Goal: Task Accomplishment & Management: Use online tool/utility

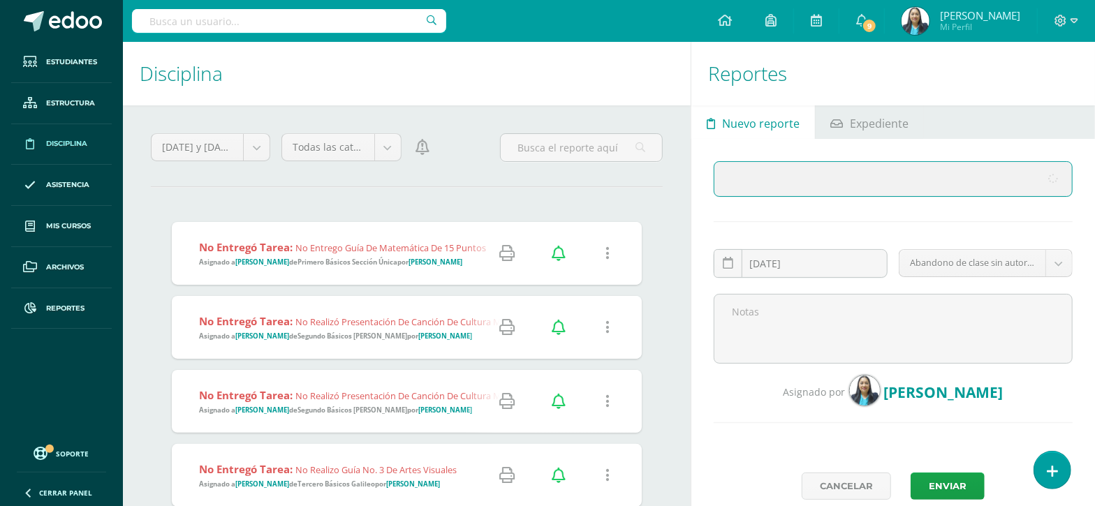
click at [775, 128] on span "Nuevo reporte" at bounding box center [760, 124] width 77 height 34
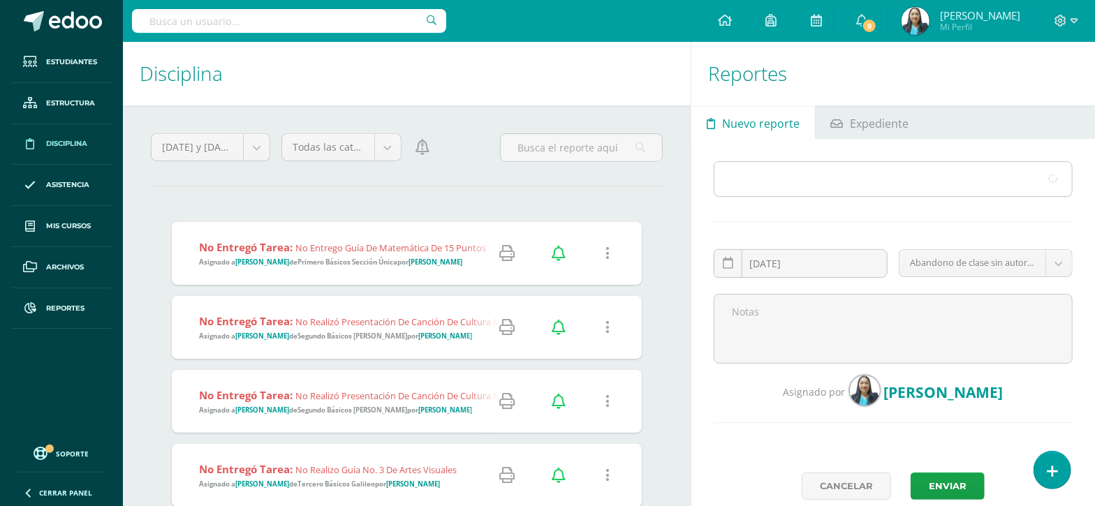
click at [770, 182] on input "text" at bounding box center [892, 179] width 357 height 34
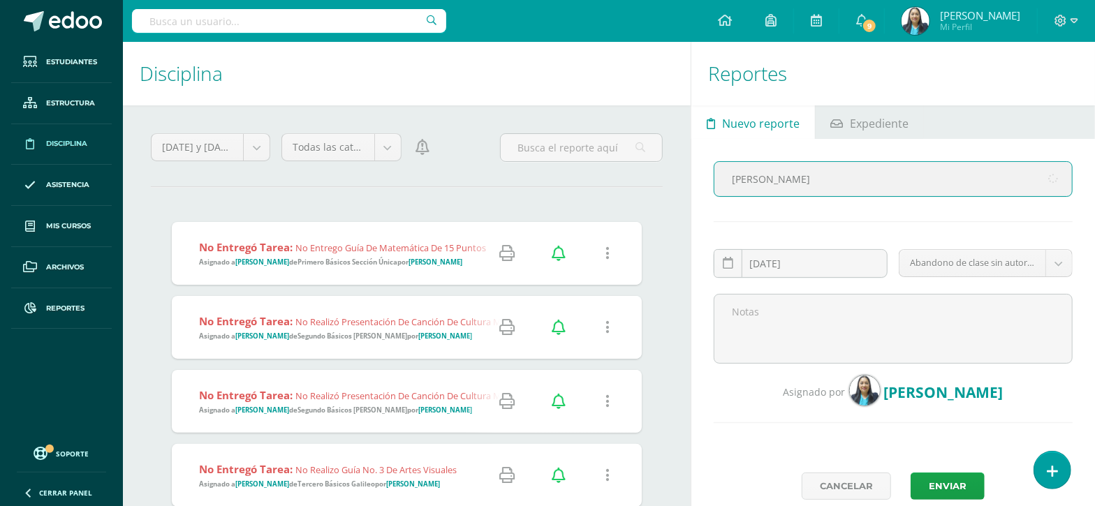
type input "samuel"
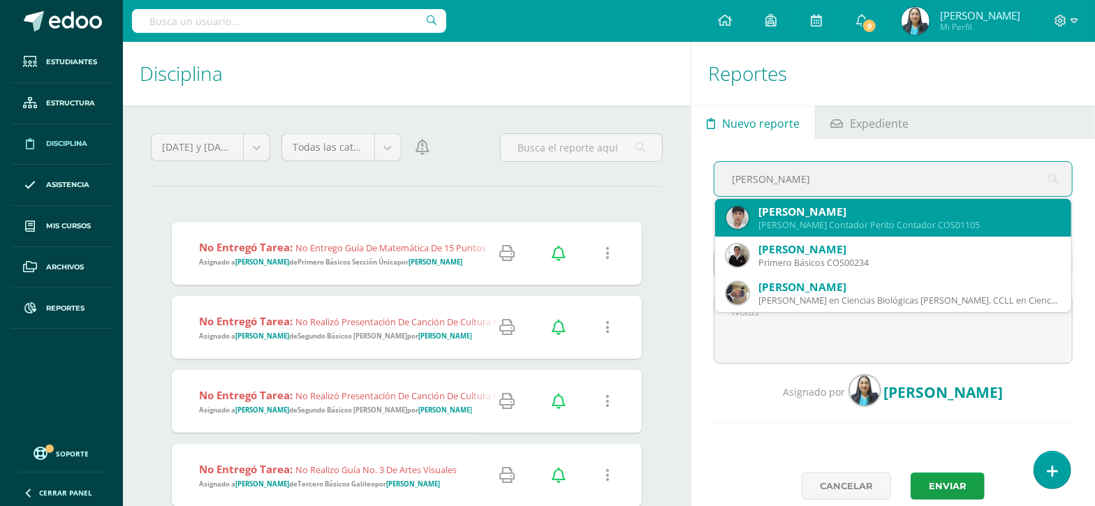
click at [781, 209] on div "Samuel Enrique Castillo López" at bounding box center [909, 212] width 302 height 15
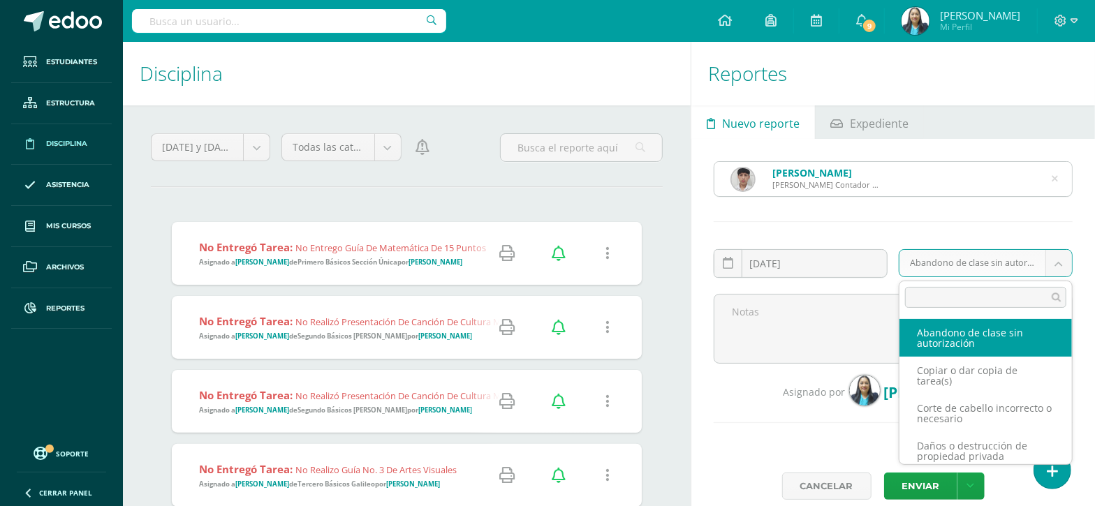
click at [1058, 258] on body "Estudiantes Estructura Disciplina Asistencia Mis cursos Archivos Reportes Sopor…" at bounding box center [547, 253] width 1095 height 506
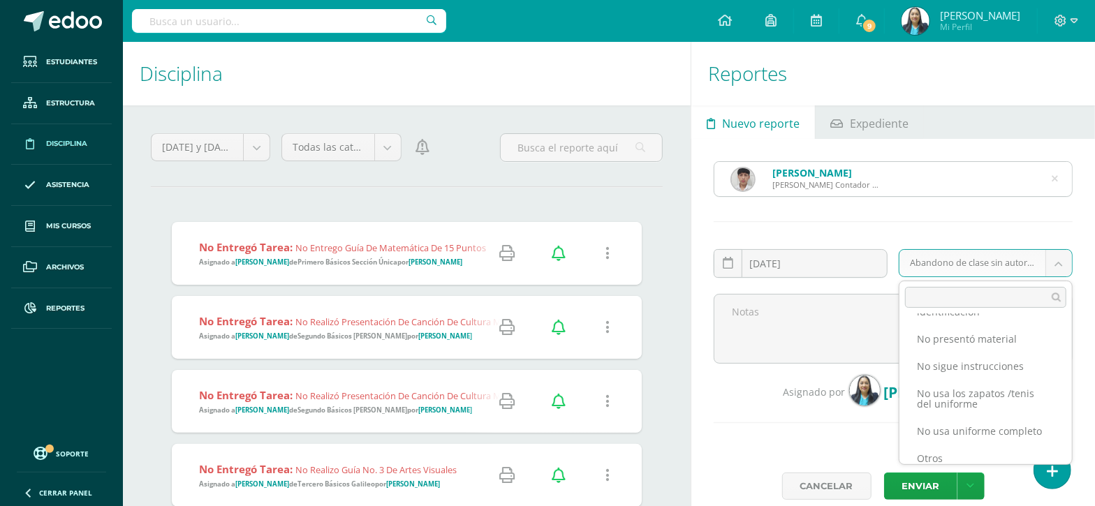
scroll to position [415, 0]
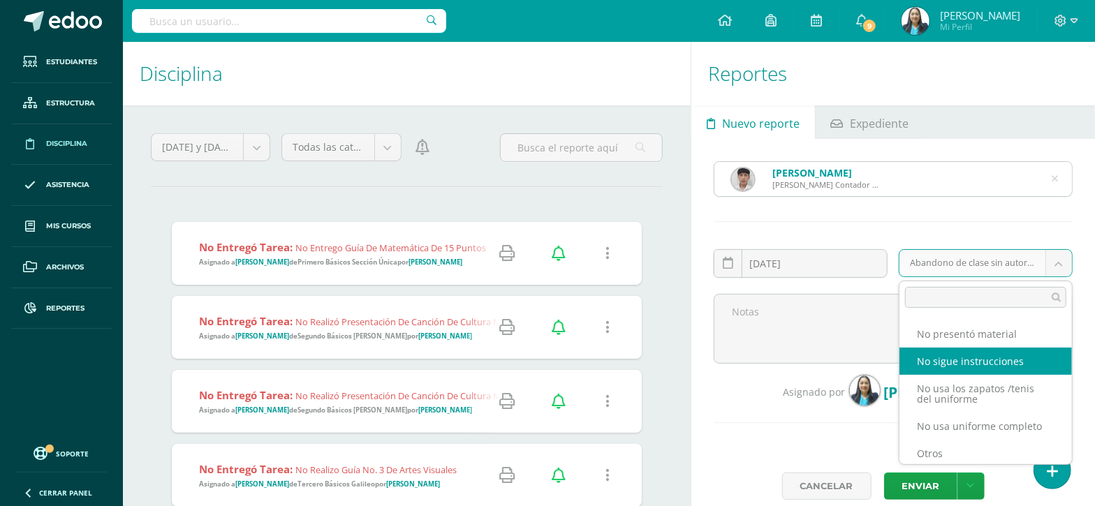
select select "9"
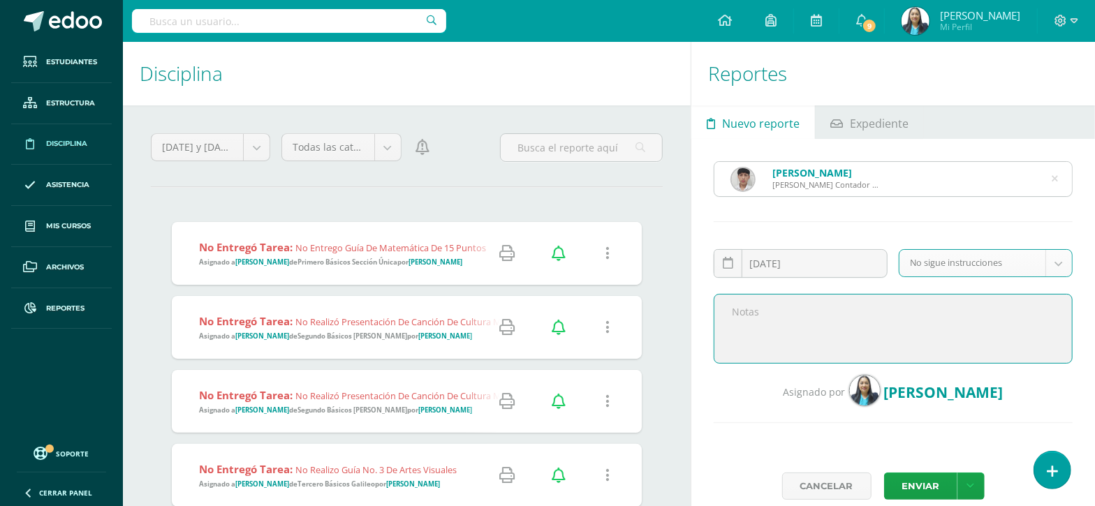
click at [869, 331] on textarea at bounding box center [893, 329] width 359 height 70
type textarea "S"
click at [991, 316] on textarea "Se le había puesto sanción con conocimiento de la mam" at bounding box center [893, 329] width 359 height 70
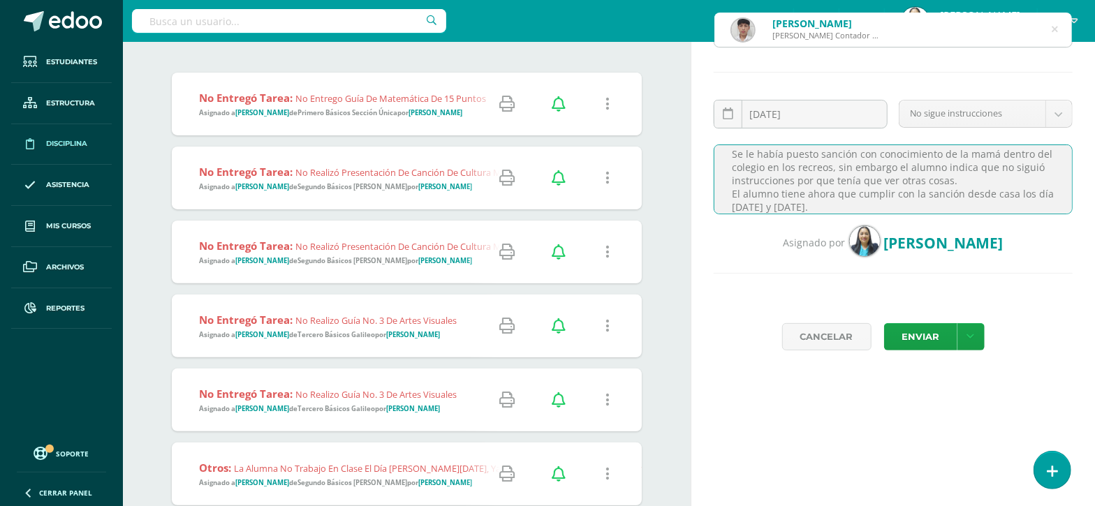
scroll to position [87, 0]
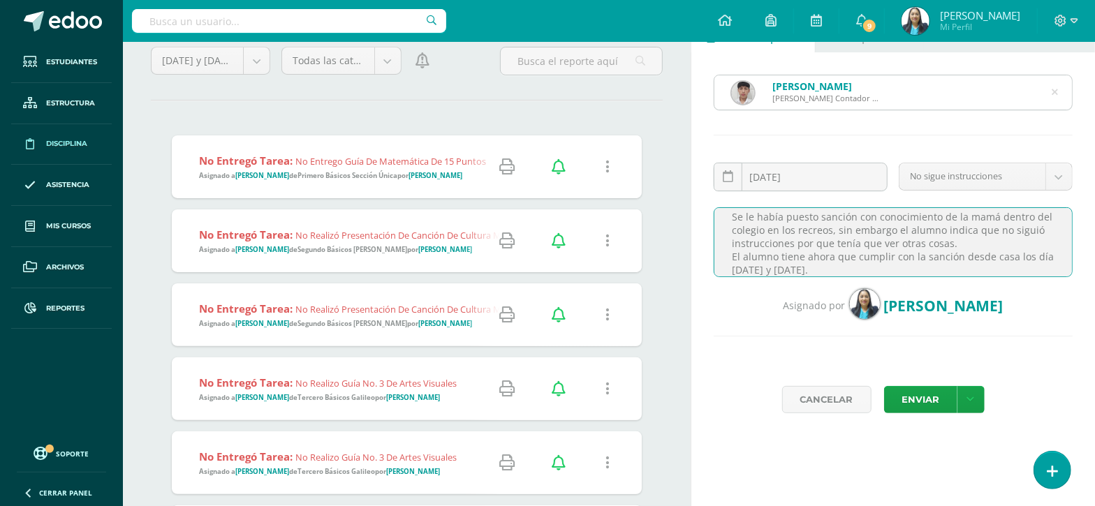
click at [804, 275] on textarea "Se le había puesto sanción con conocimiento de la mamá dentro del colegio en lo…" at bounding box center [893, 242] width 359 height 70
type textarea "Se le había puesto sanción con conocimiento de la mamá dentro del colegio en lo…"
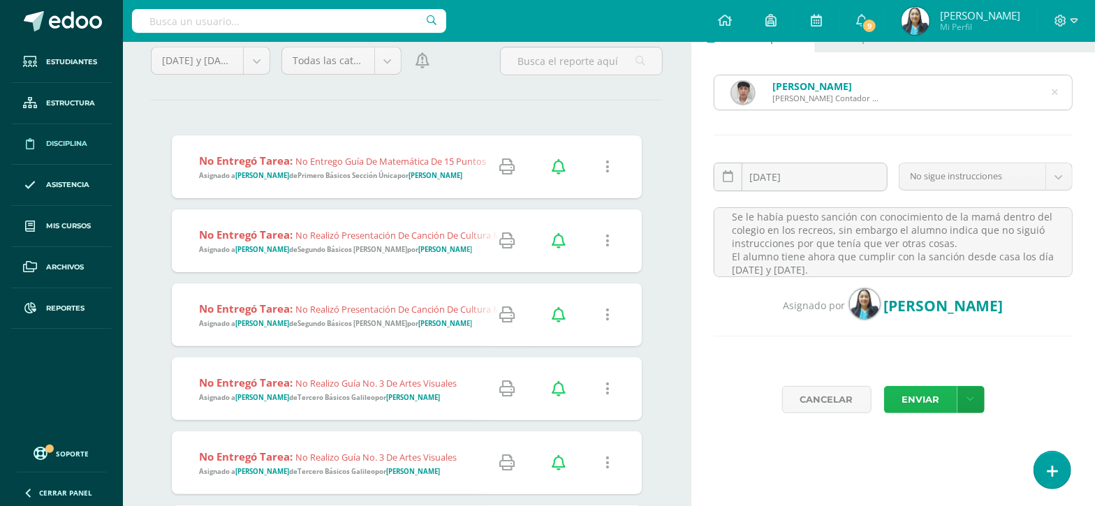
click at [932, 397] on button "Enviar" at bounding box center [920, 399] width 73 height 27
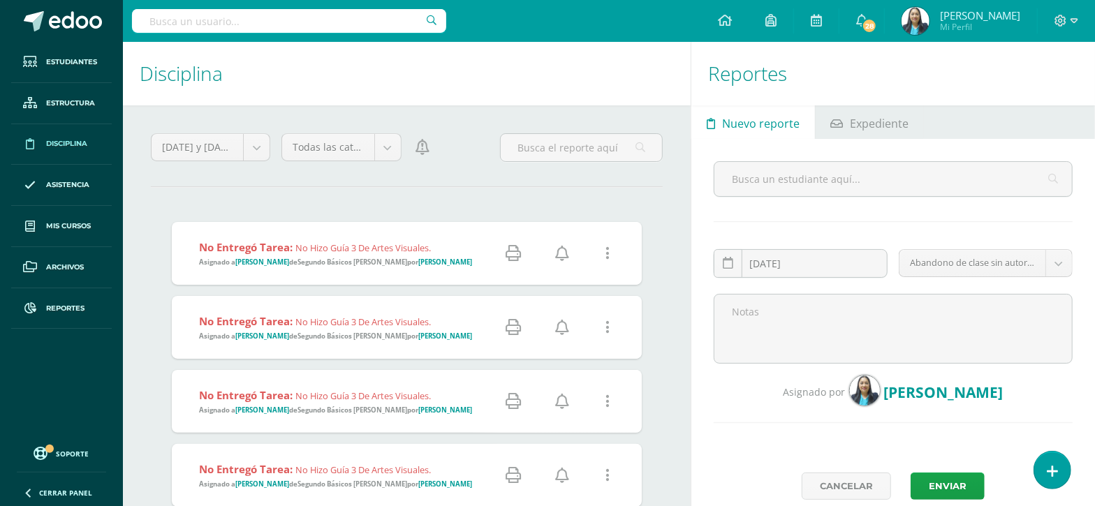
click at [568, 256] on icon at bounding box center [562, 253] width 14 height 15
click at [563, 257] on icon at bounding box center [562, 253] width 14 height 15
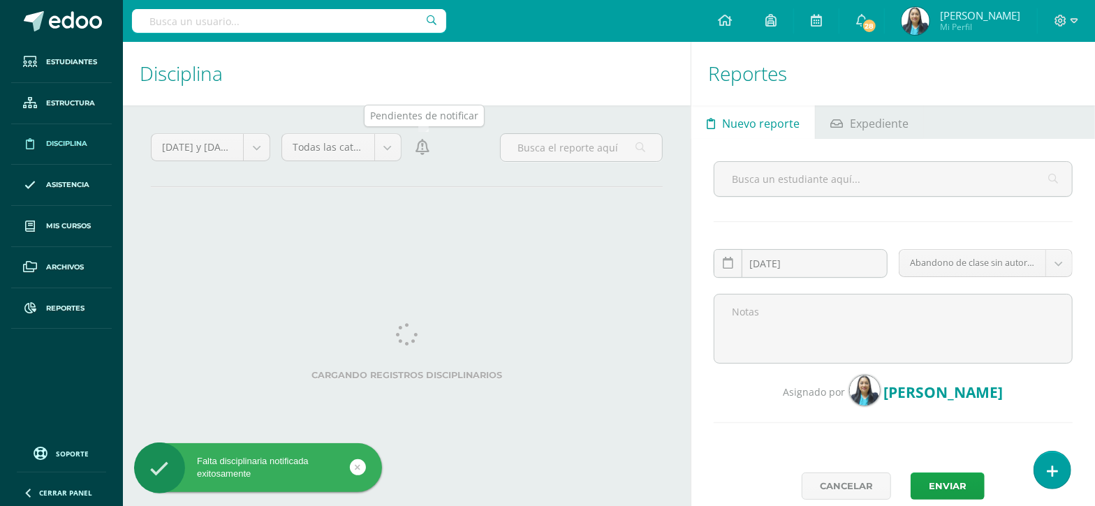
click at [426, 154] on icon at bounding box center [422, 147] width 14 height 15
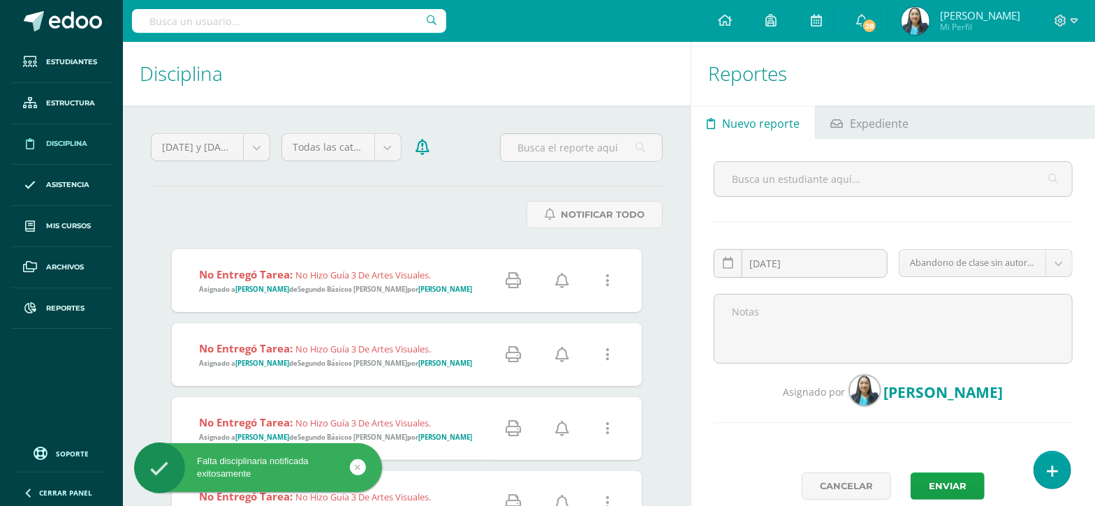
click at [563, 281] on icon at bounding box center [562, 280] width 14 height 15
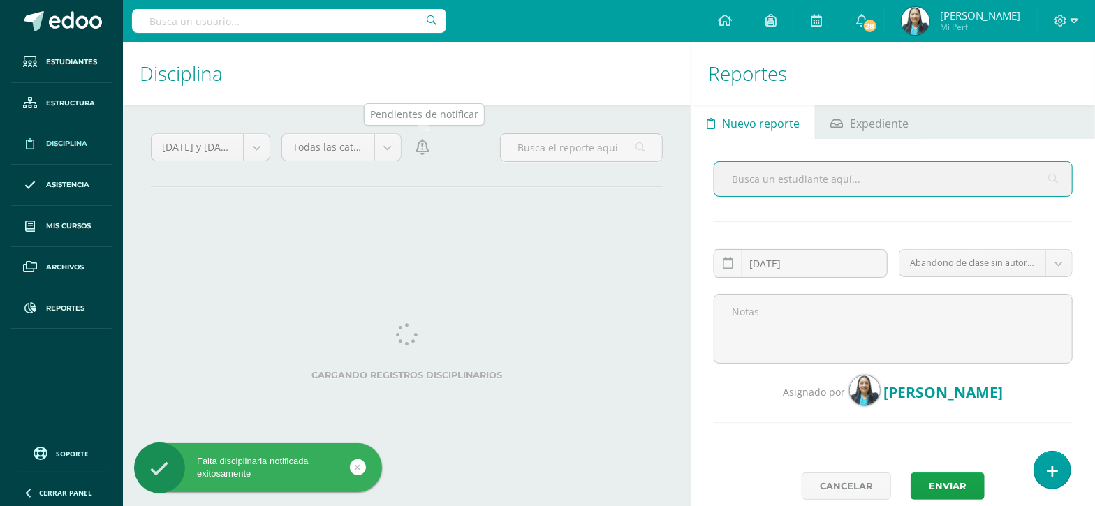
click at [419, 154] on icon at bounding box center [422, 147] width 14 height 15
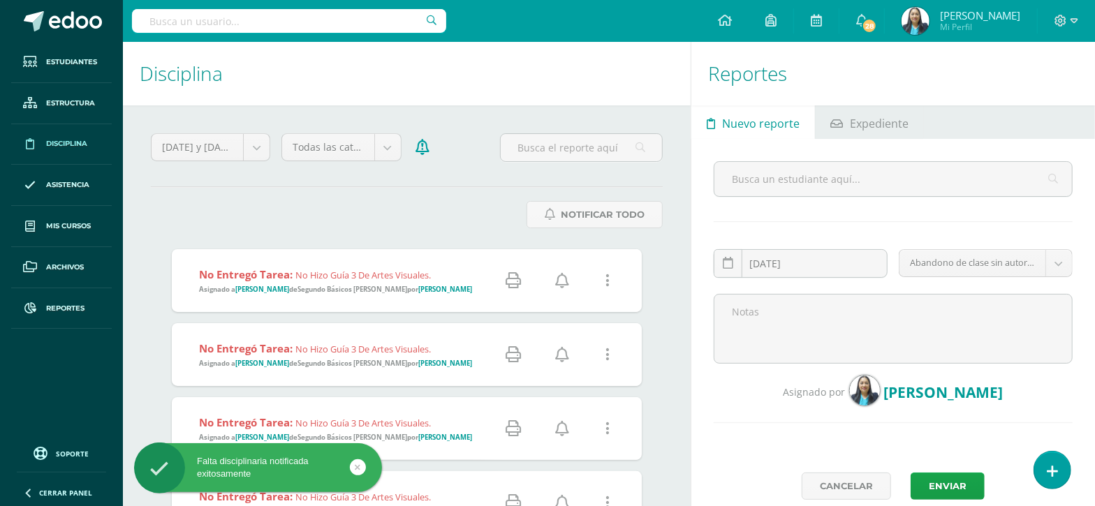
click at [562, 279] on icon at bounding box center [562, 280] width 14 height 15
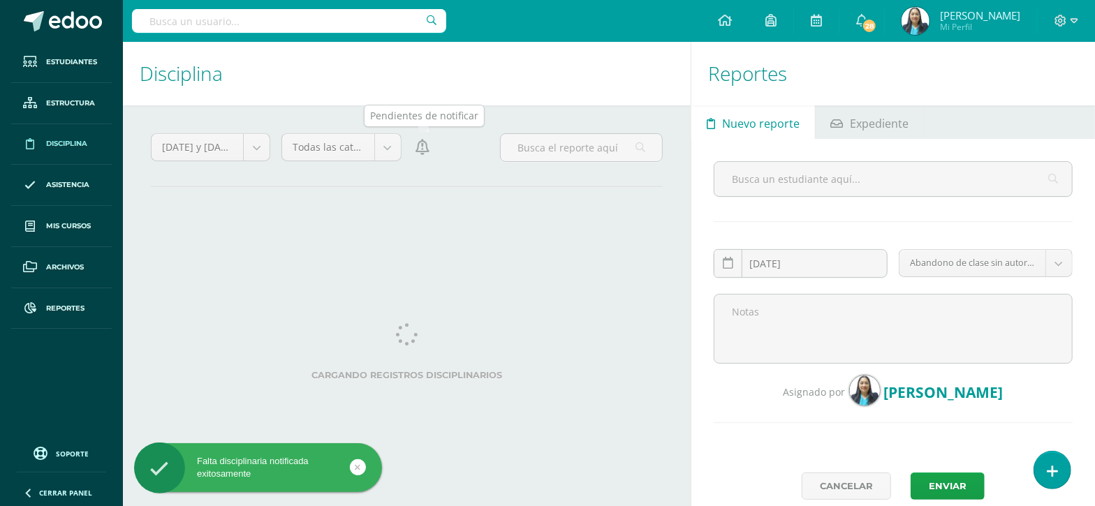
click at [421, 148] on icon at bounding box center [422, 147] width 14 height 15
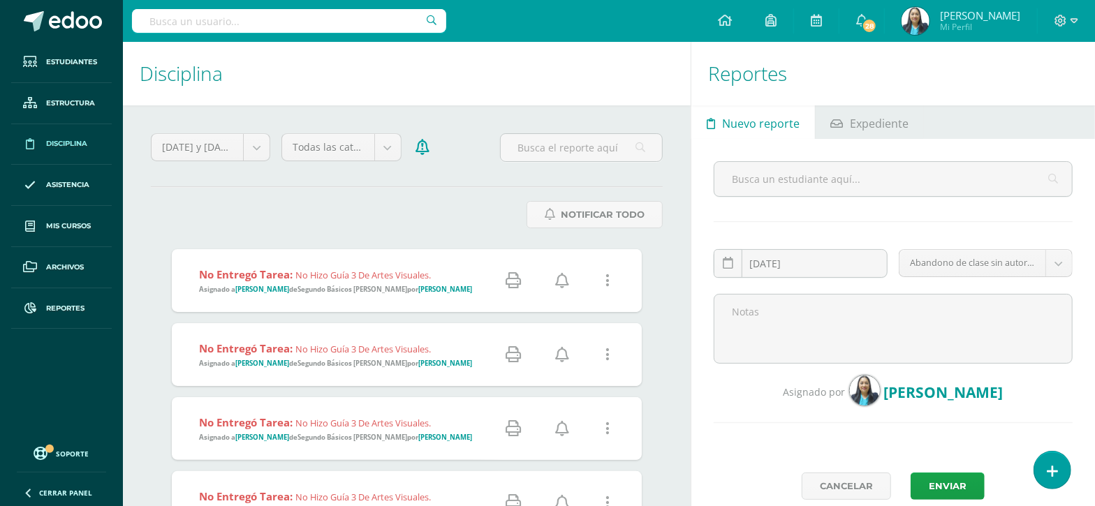
click at [566, 277] on icon at bounding box center [562, 280] width 14 height 15
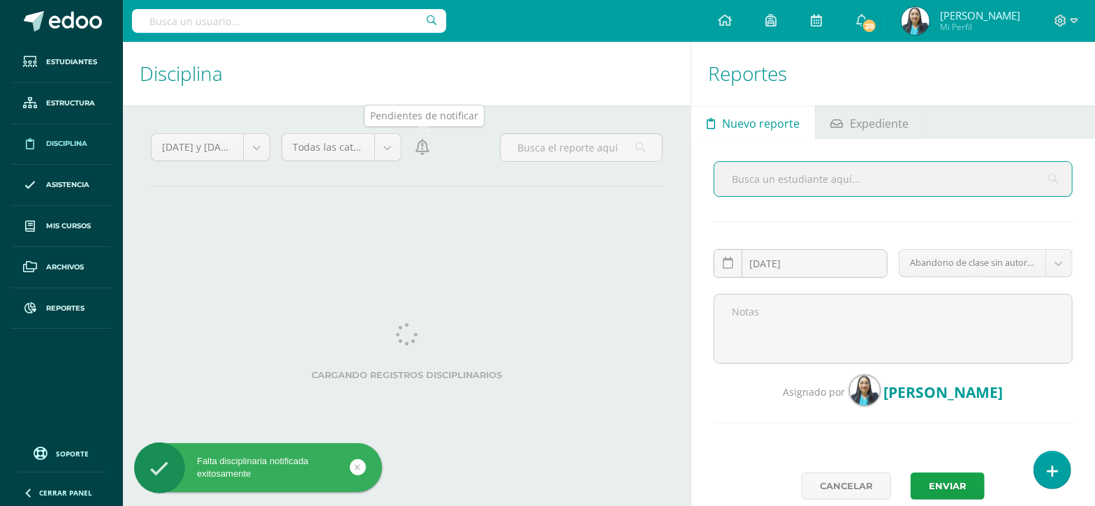
click at [426, 150] on icon at bounding box center [422, 147] width 14 height 15
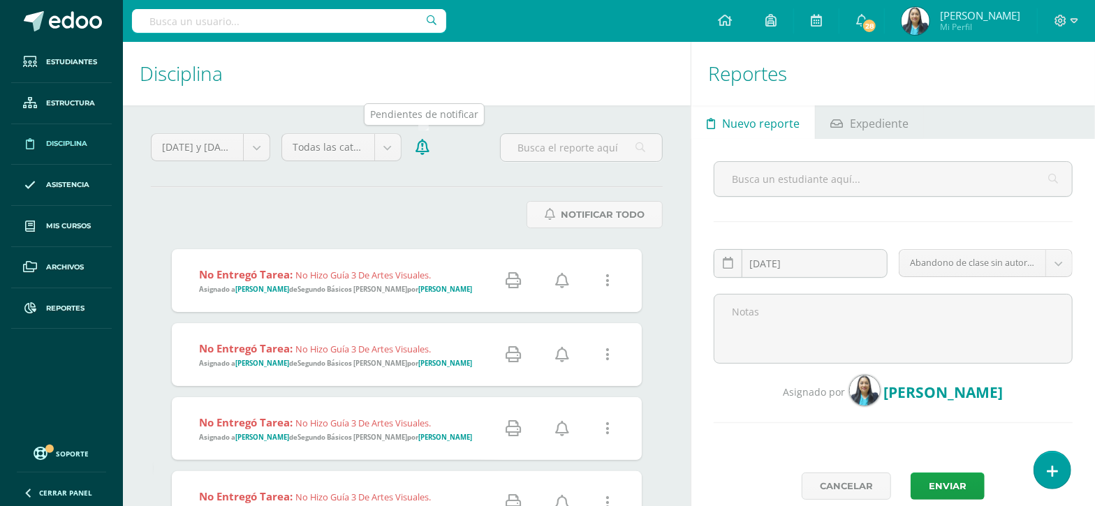
click at [425, 140] on icon at bounding box center [422, 147] width 14 height 15
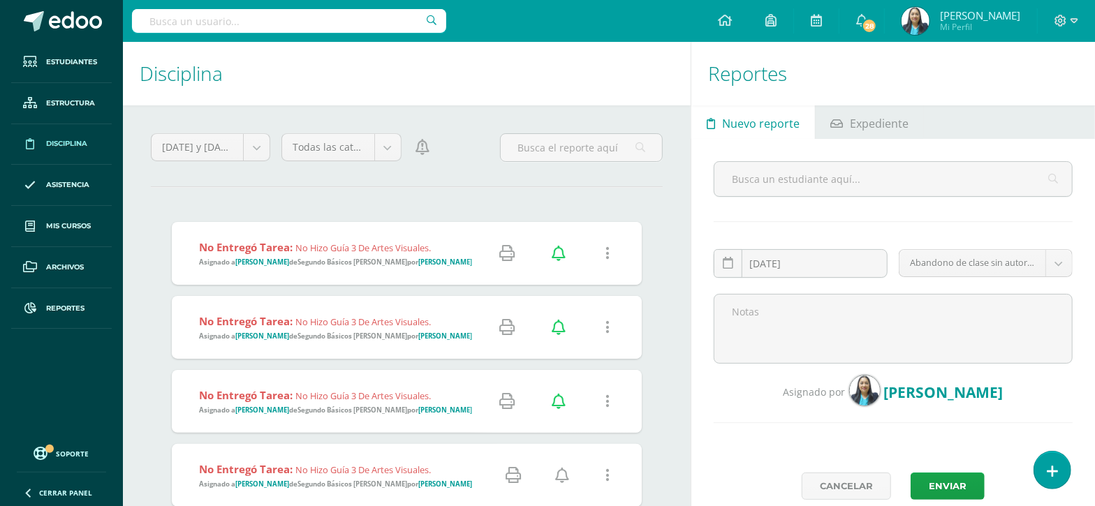
click at [559, 253] on icon at bounding box center [559, 253] width 14 height 15
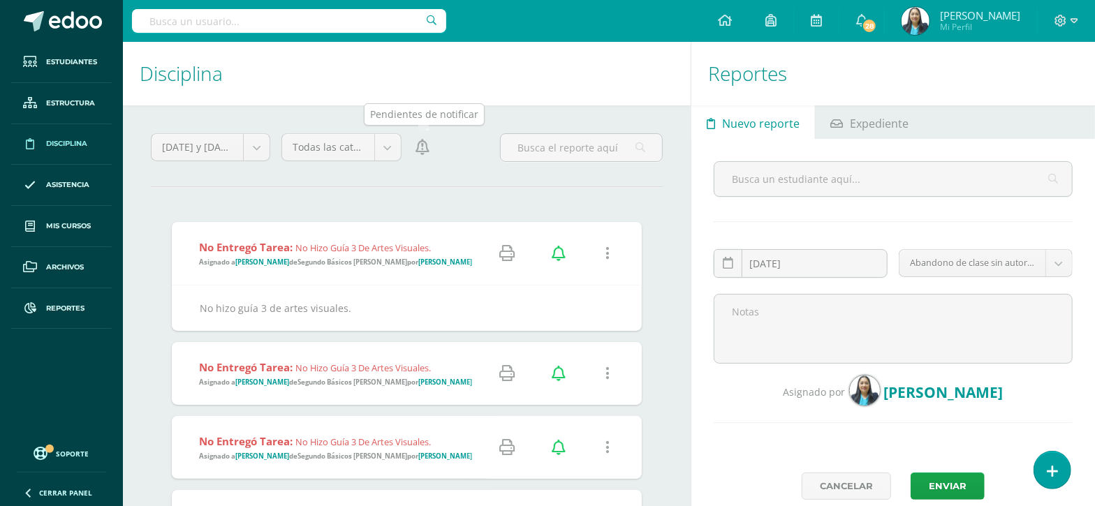
click at [422, 150] on icon at bounding box center [422, 147] width 14 height 15
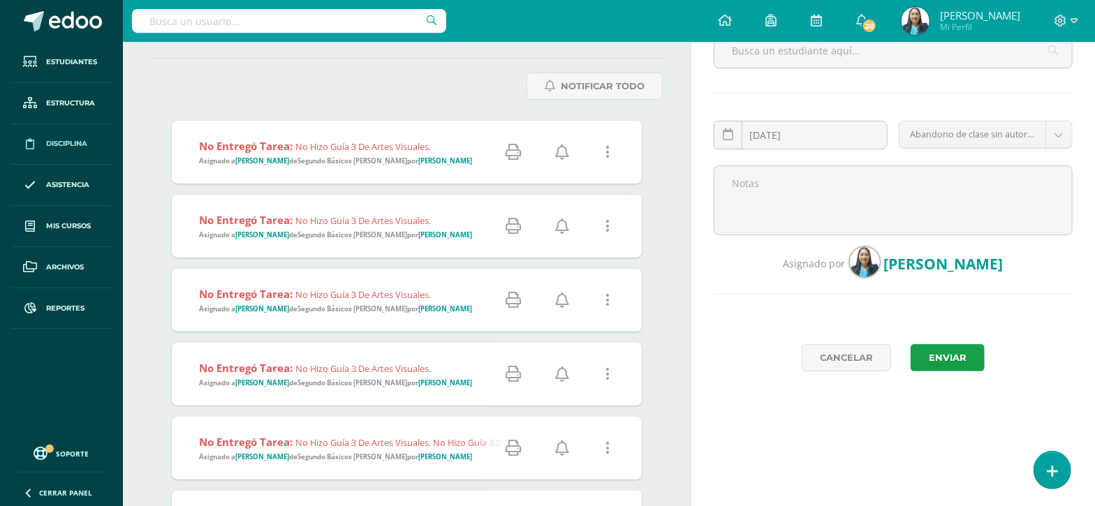
scroll to position [174, 0]
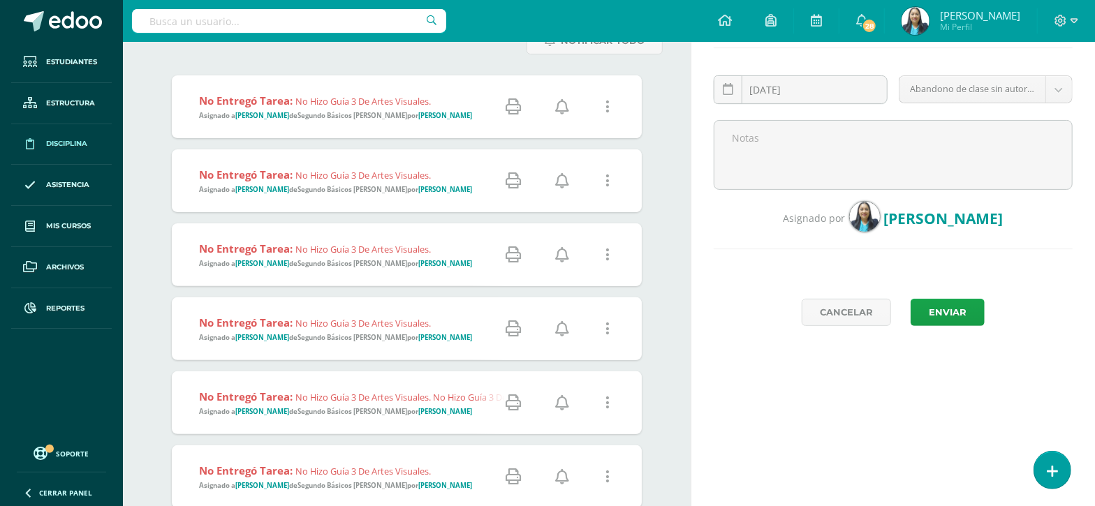
click at [556, 107] on icon at bounding box center [562, 106] width 14 height 15
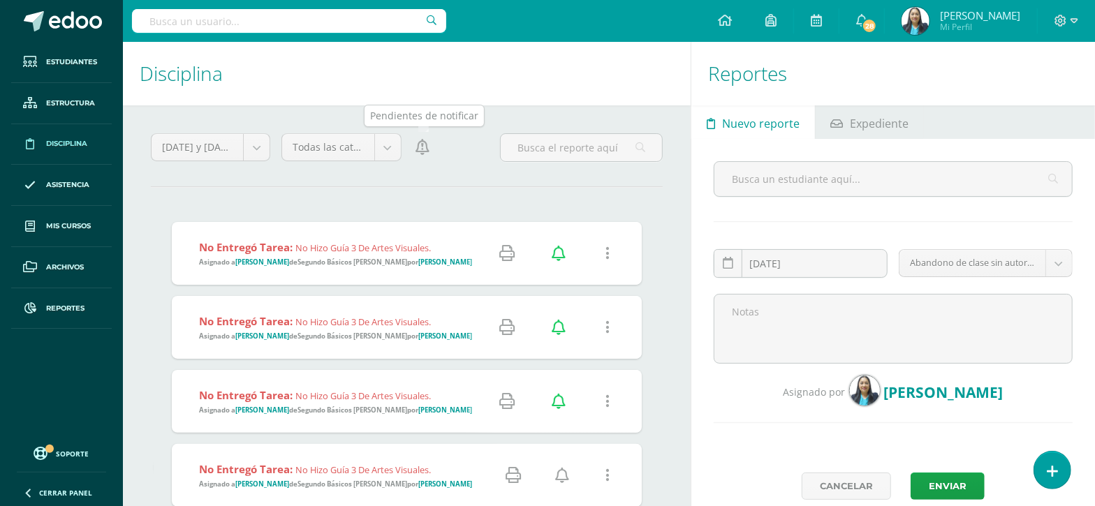
click at [424, 154] on icon at bounding box center [422, 147] width 14 height 15
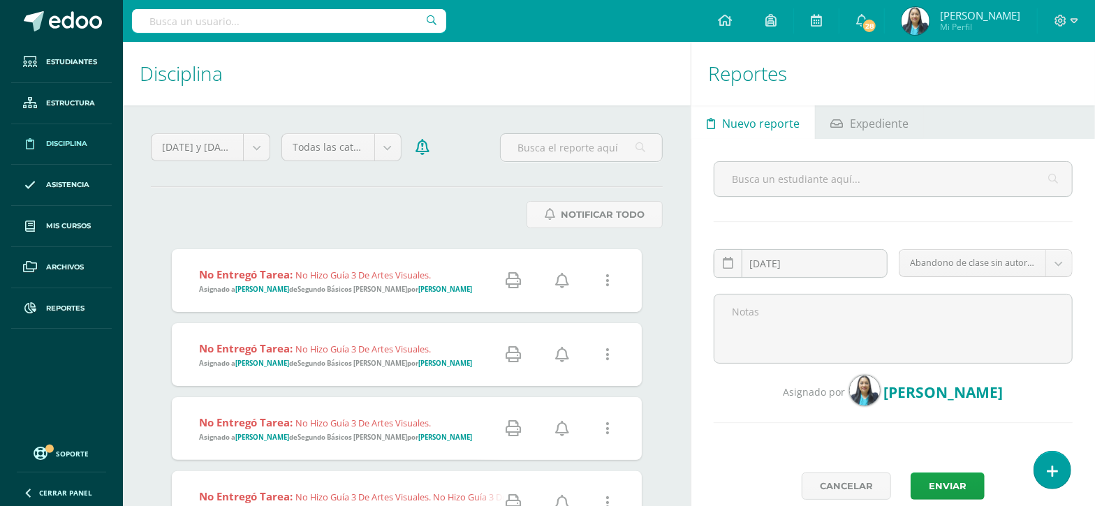
click at [570, 284] on link at bounding box center [563, 281] width 36 height 36
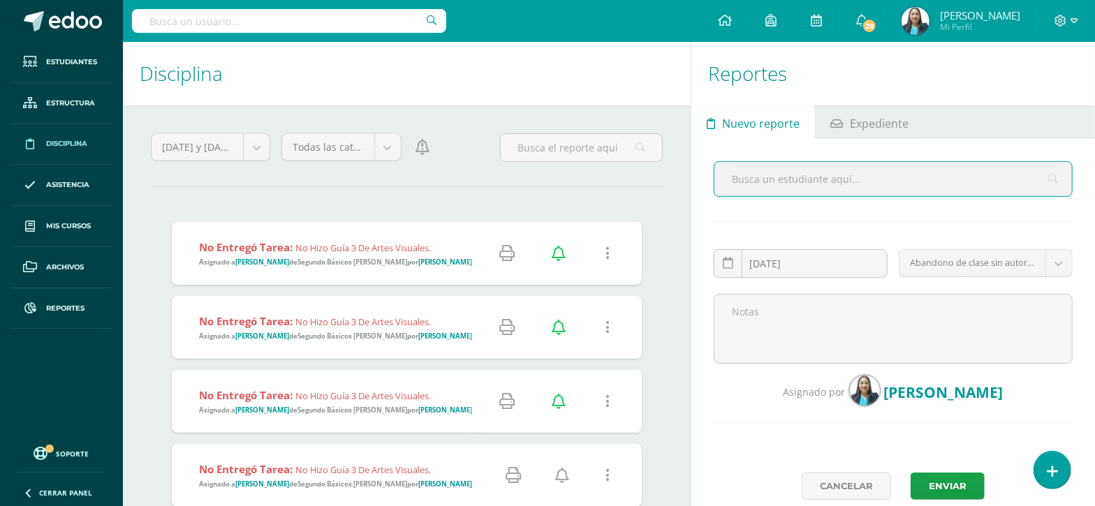
scroll to position [262, 0]
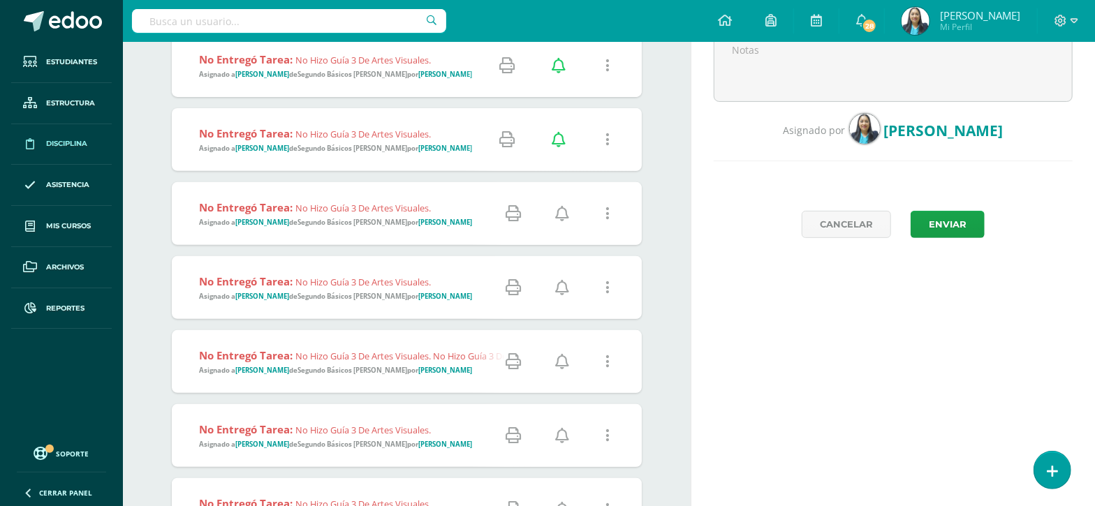
click at [566, 216] on icon at bounding box center [562, 213] width 14 height 15
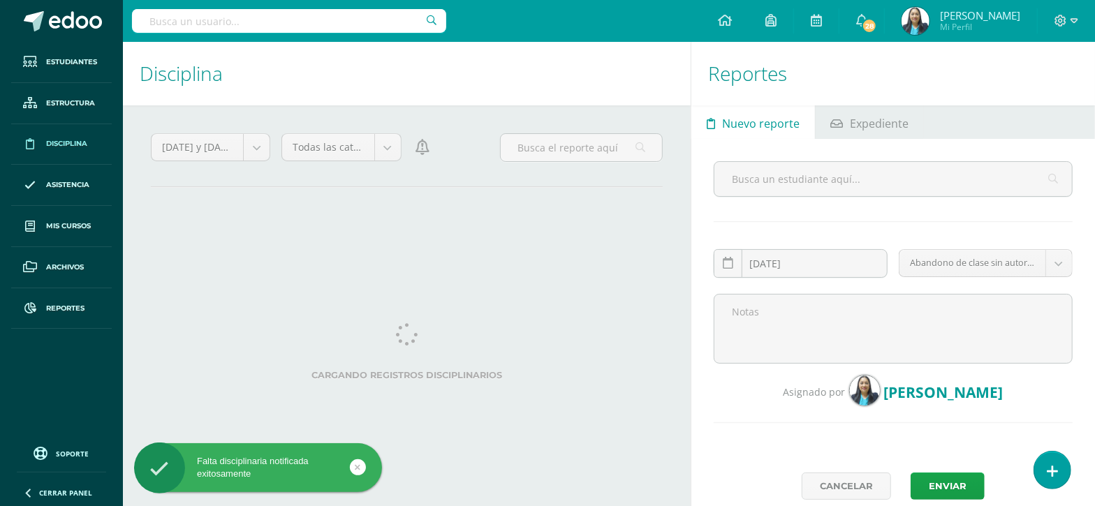
click at [423, 145] on icon at bounding box center [422, 147] width 14 height 15
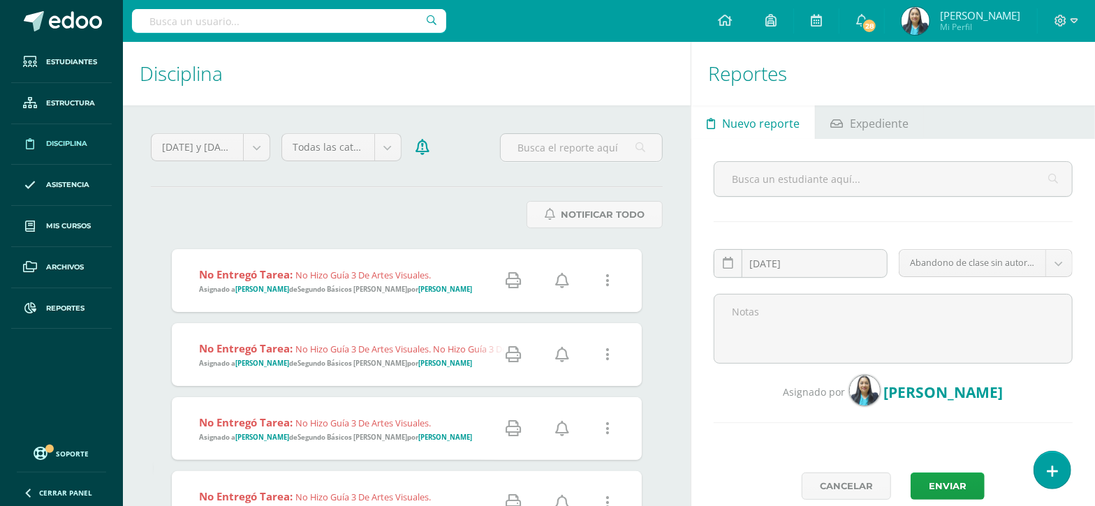
click at [568, 281] on icon at bounding box center [562, 280] width 14 height 15
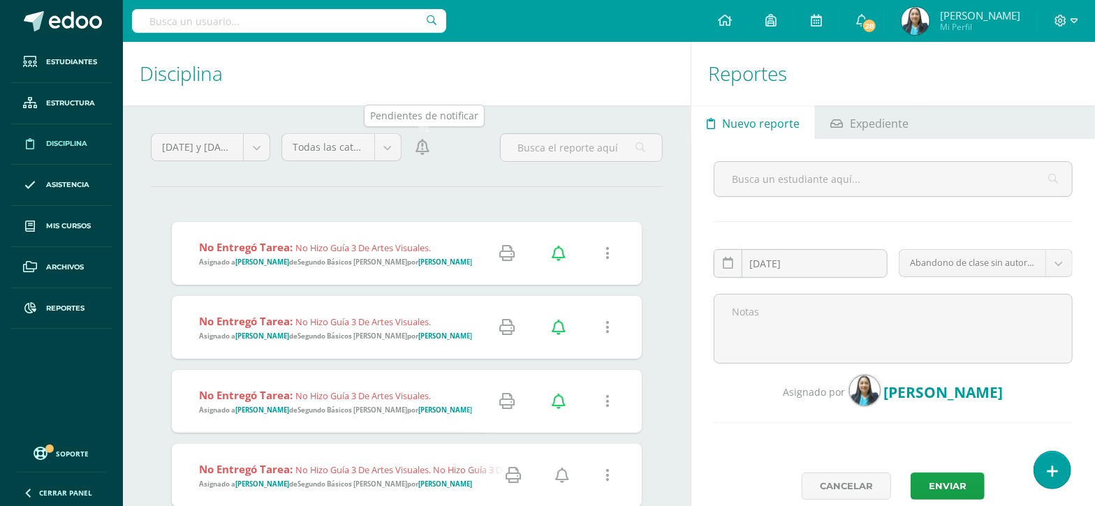
click at [422, 150] on icon at bounding box center [422, 147] width 14 height 15
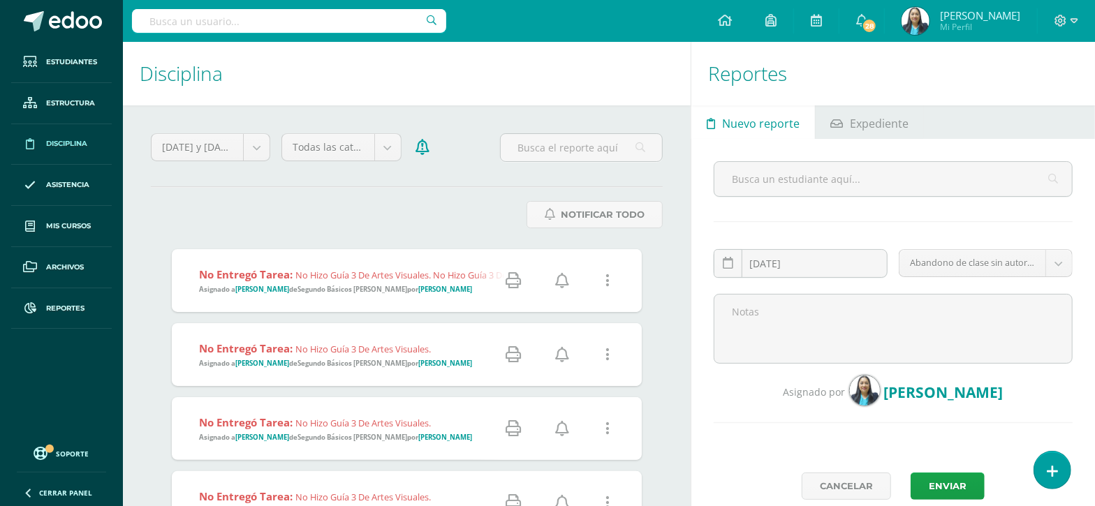
click at [562, 277] on icon at bounding box center [562, 280] width 14 height 15
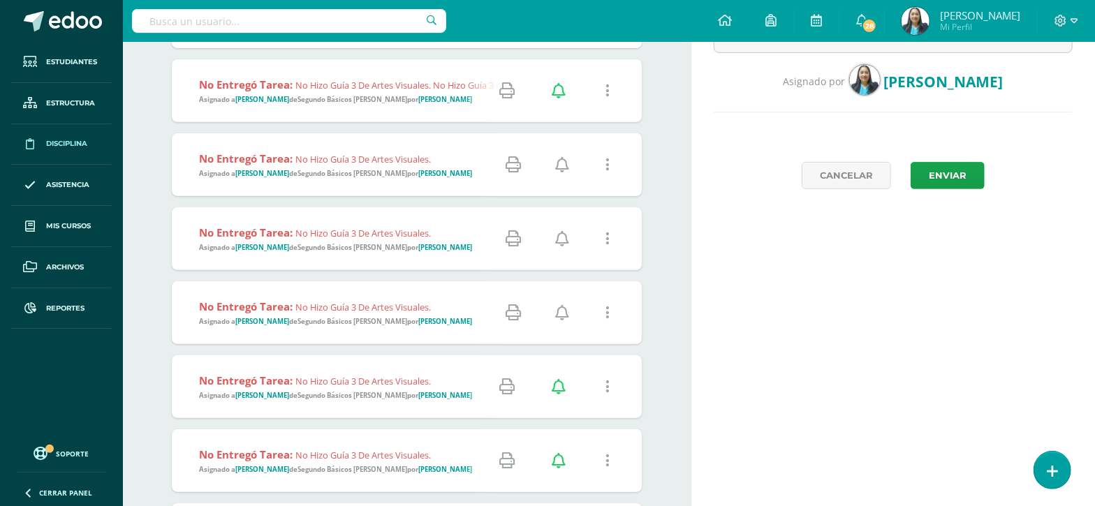
scroll to position [262, 0]
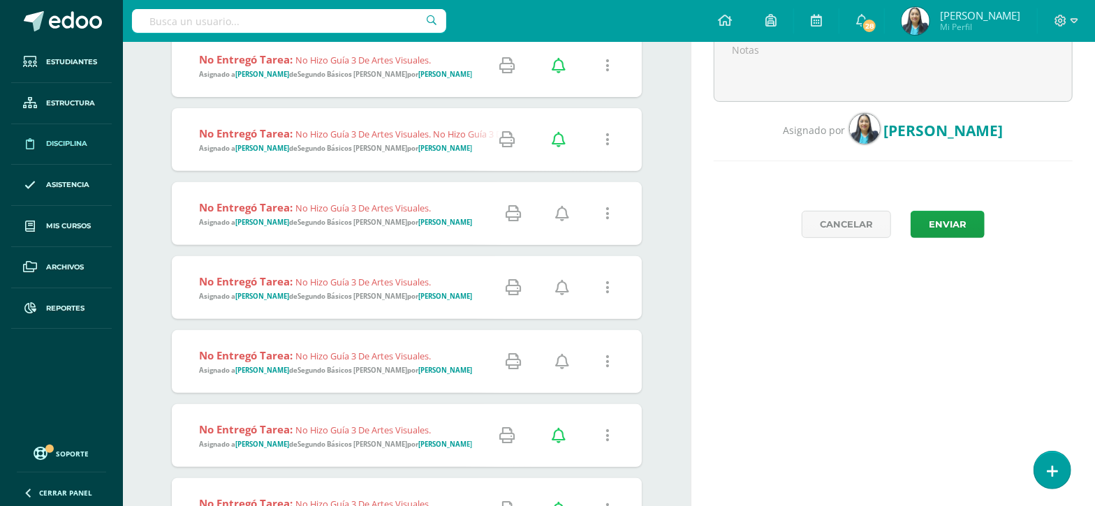
click at [559, 206] on icon at bounding box center [562, 213] width 14 height 15
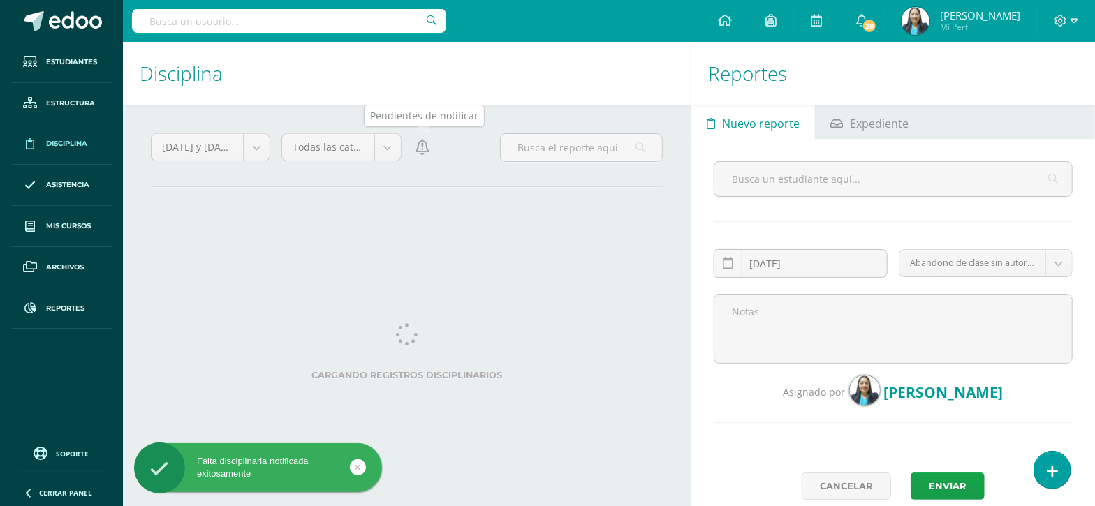
click at [422, 145] on icon at bounding box center [422, 147] width 14 height 15
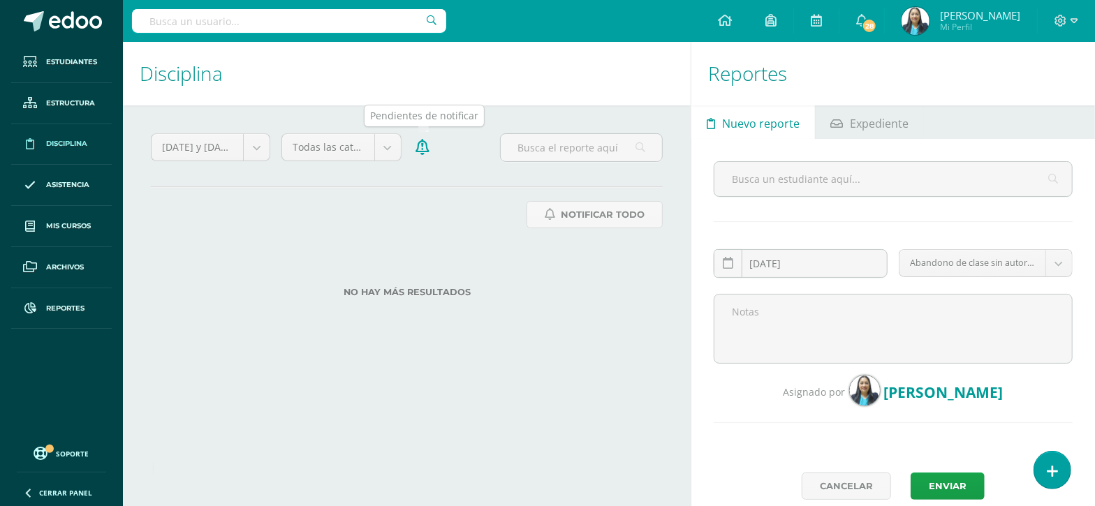
click at [426, 145] on icon at bounding box center [422, 147] width 14 height 15
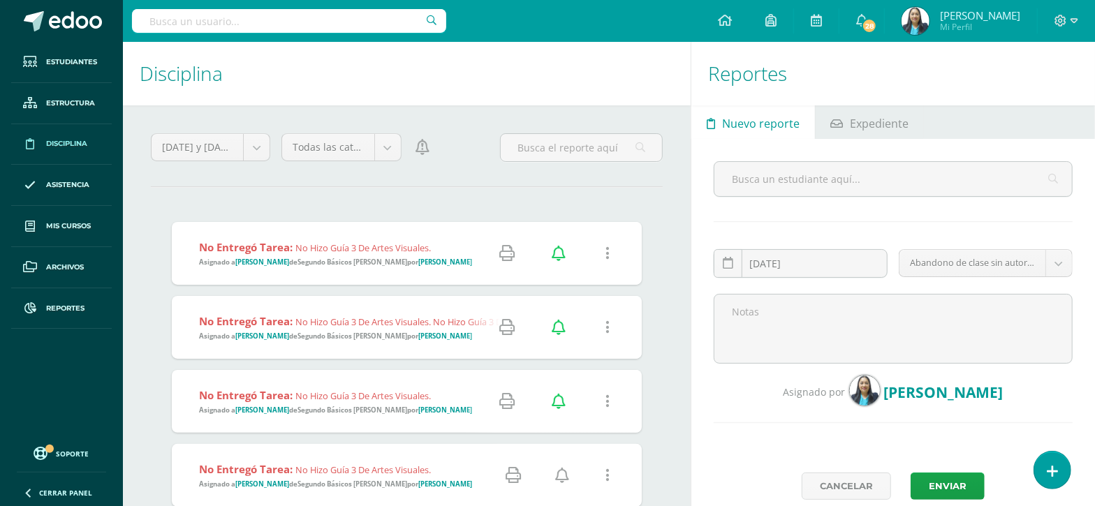
click at [566, 480] on icon at bounding box center [562, 475] width 14 height 15
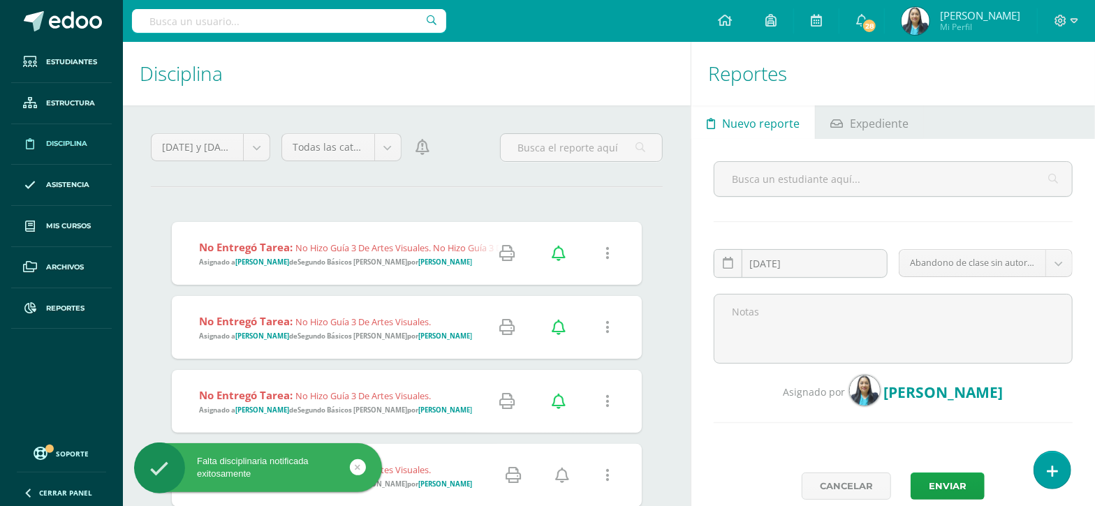
click at [566, 480] on icon at bounding box center [562, 475] width 14 height 15
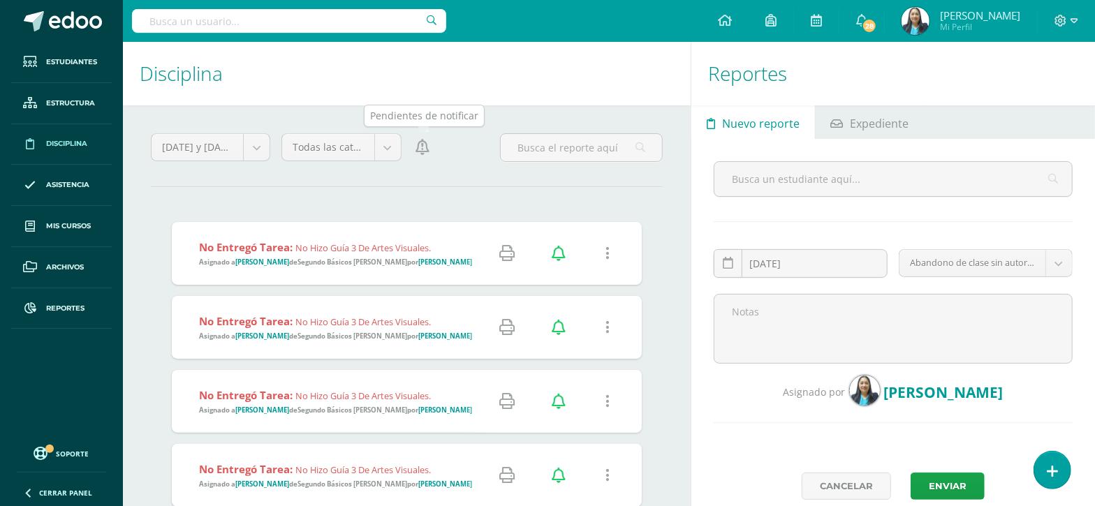
click at [428, 148] on icon at bounding box center [422, 147] width 14 height 15
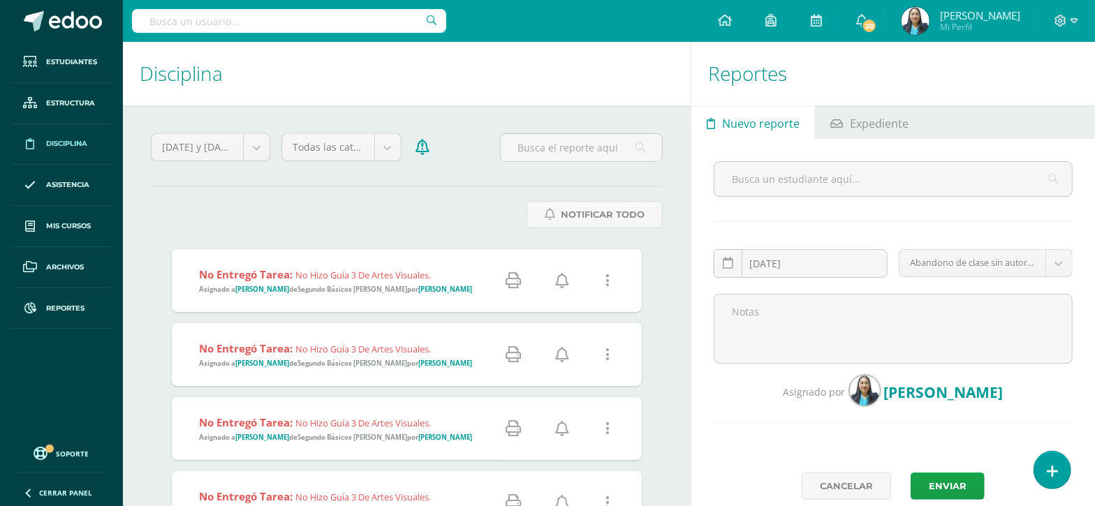
click at [559, 285] on icon at bounding box center [562, 280] width 14 height 15
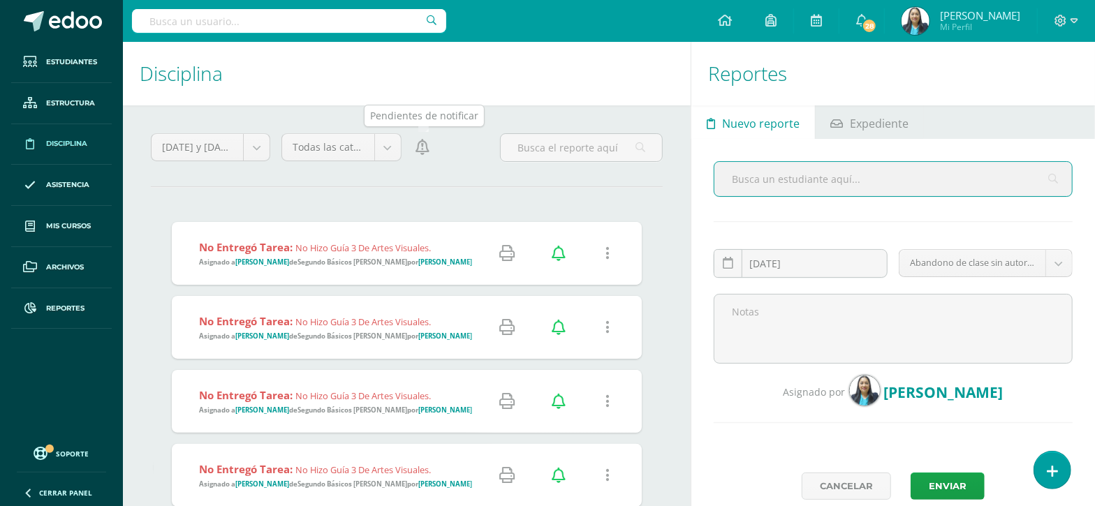
click at [431, 148] on div at bounding box center [428, 153] width 43 height 40
click at [419, 155] on icon at bounding box center [422, 147] width 14 height 15
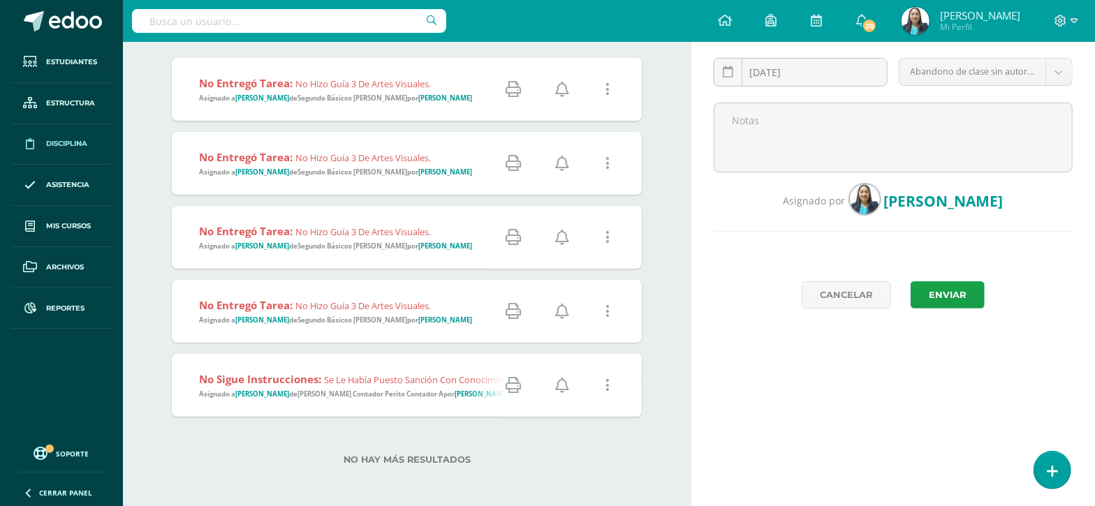
scroll to position [216, 0]
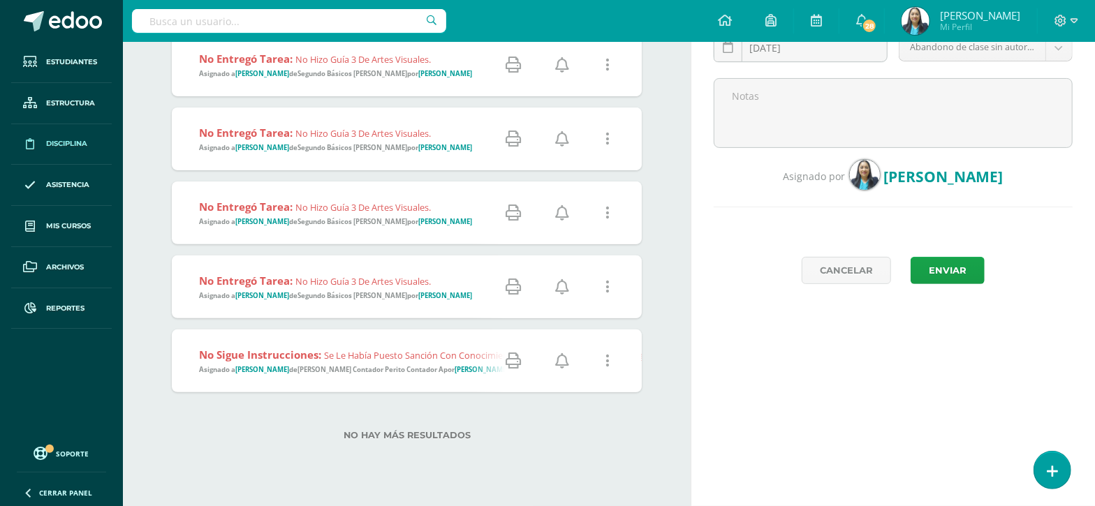
click at [559, 69] on icon at bounding box center [562, 64] width 14 height 15
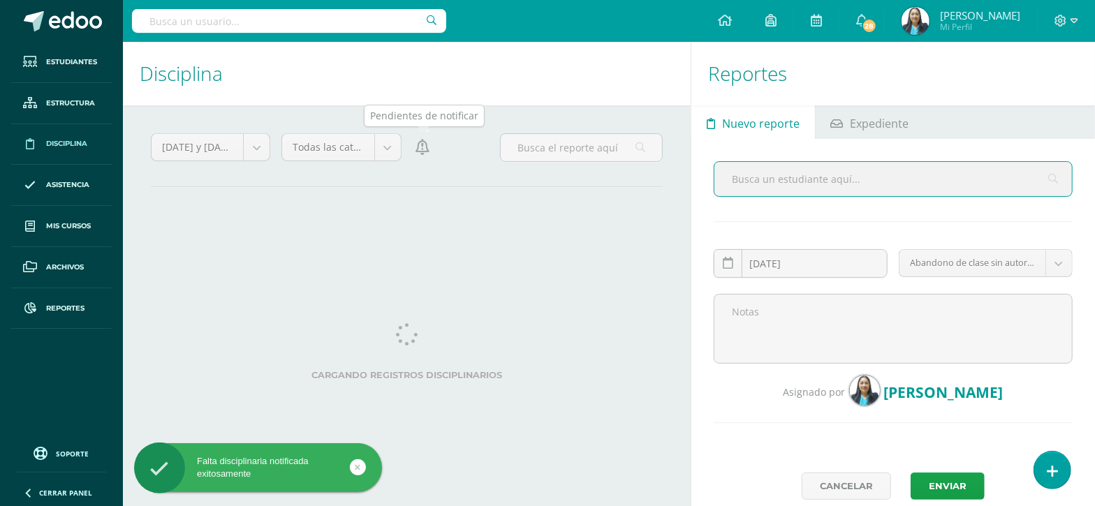
click at [426, 155] on link at bounding box center [423, 147] width 20 height 28
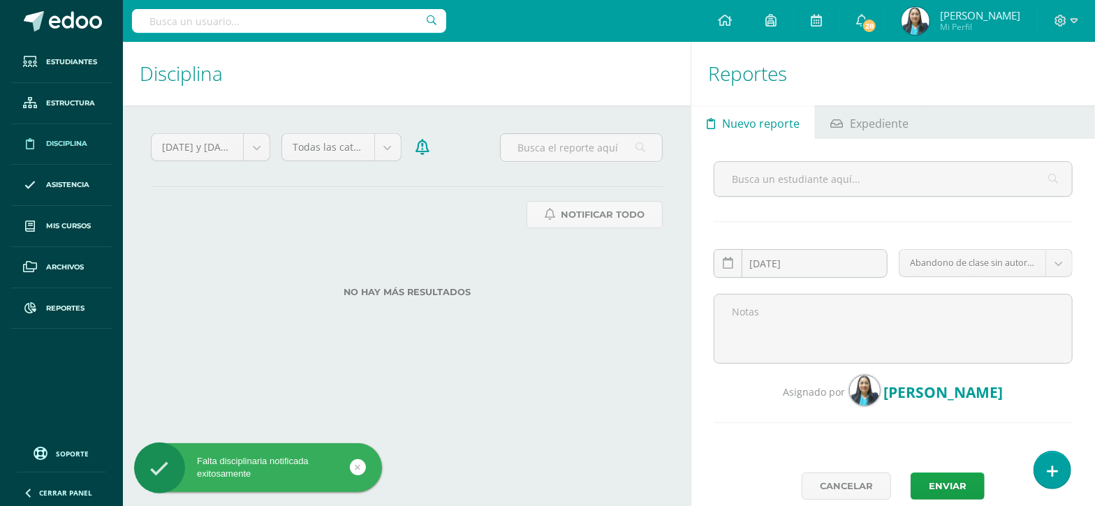
click at [561, 271] on div "No hay más resultados" at bounding box center [407, 281] width 470 height 65
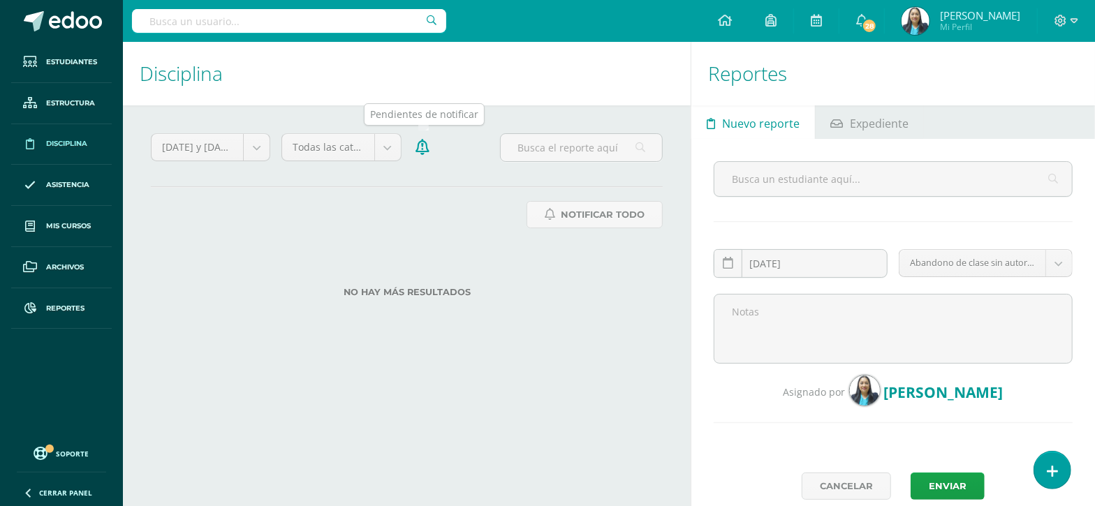
click at [429, 155] on link at bounding box center [423, 147] width 20 height 28
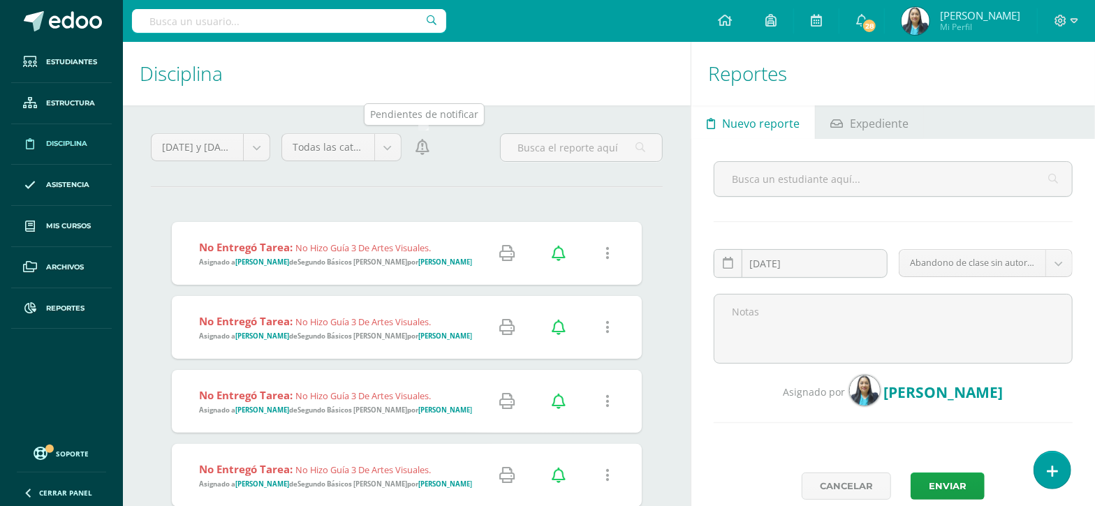
click at [429, 155] on link at bounding box center [423, 147] width 20 height 28
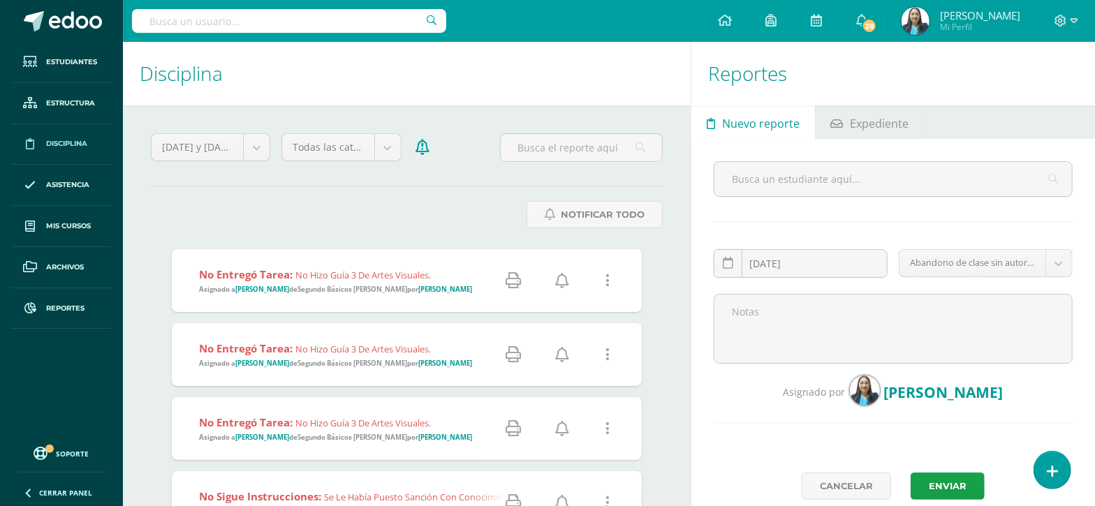
click at [559, 286] on icon at bounding box center [562, 280] width 14 height 15
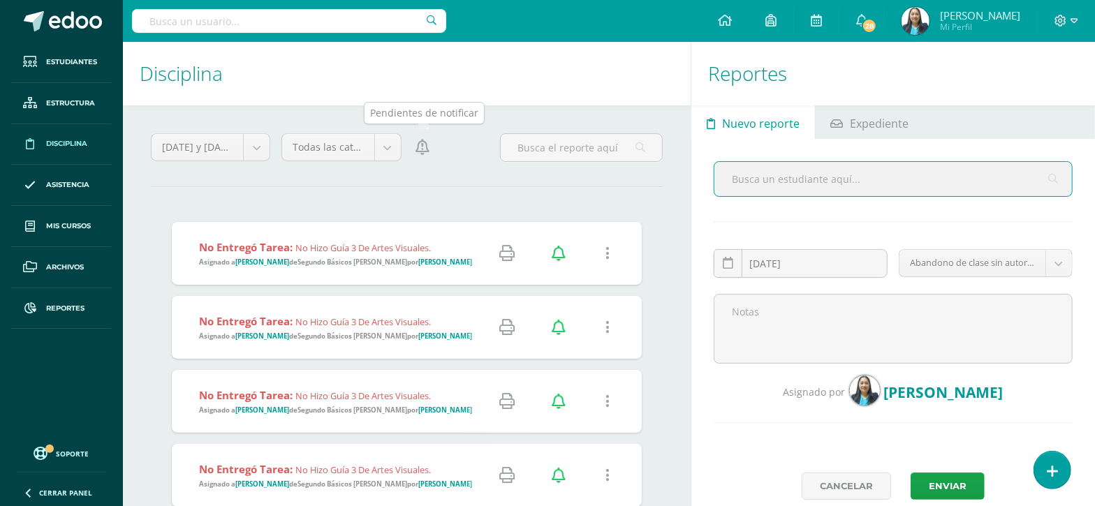
click at [425, 148] on icon at bounding box center [422, 147] width 14 height 15
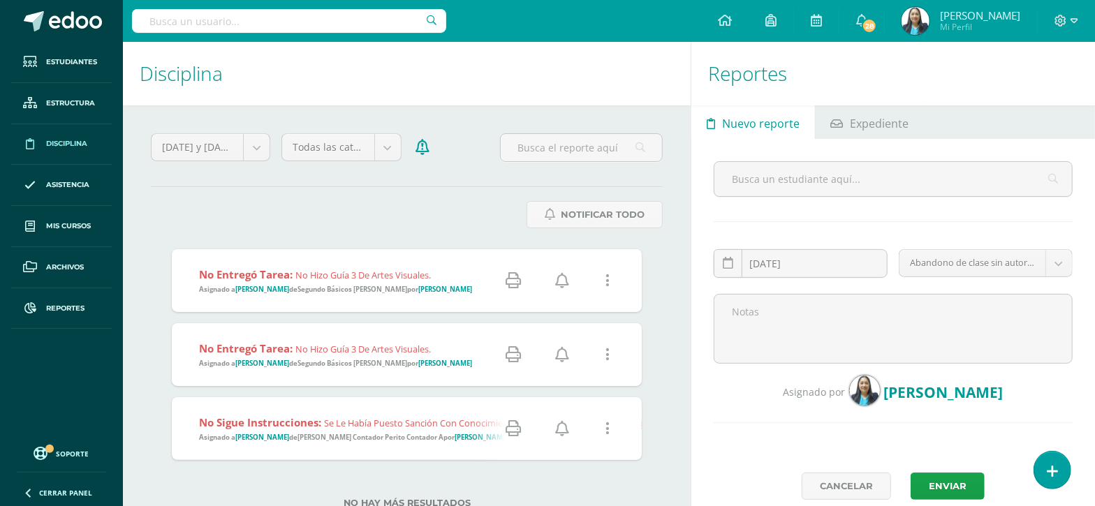
click at [559, 281] on icon at bounding box center [562, 280] width 14 height 15
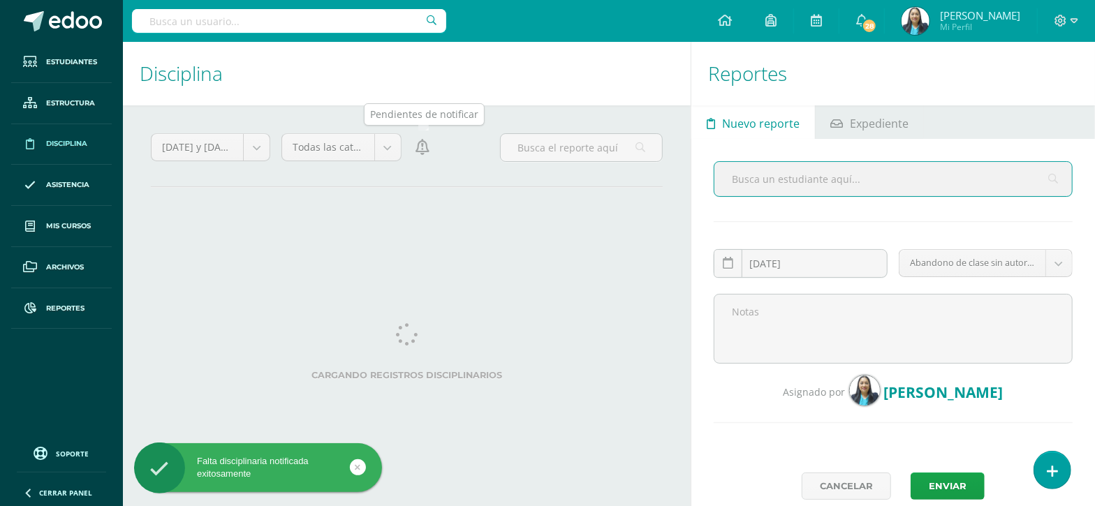
click at [419, 148] on icon at bounding box center [422, 147] width 14 height 15
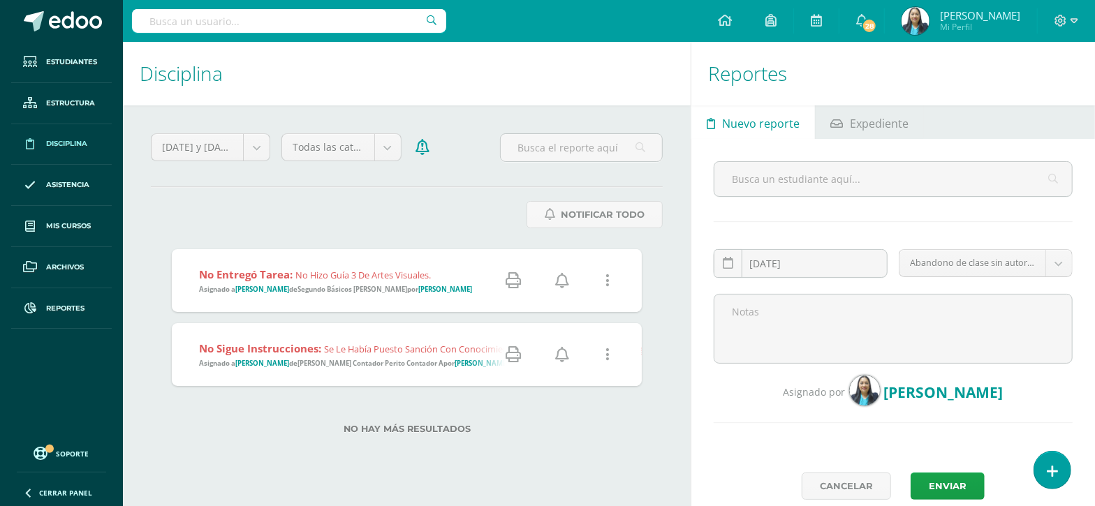
click at [562, 280] on icon at bounding box center [562, 280] width 14 height 15
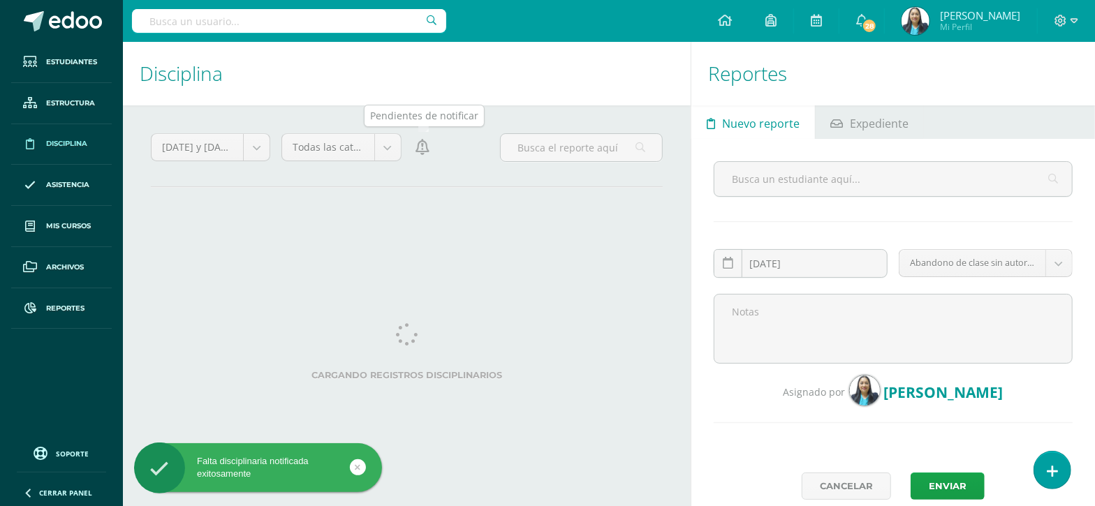
click at [424, 152] on icon at bounding box center [422, 147] width 14 height 15
click at [424, 148] on icon at bounding box center [422, 147] width 14 height 15
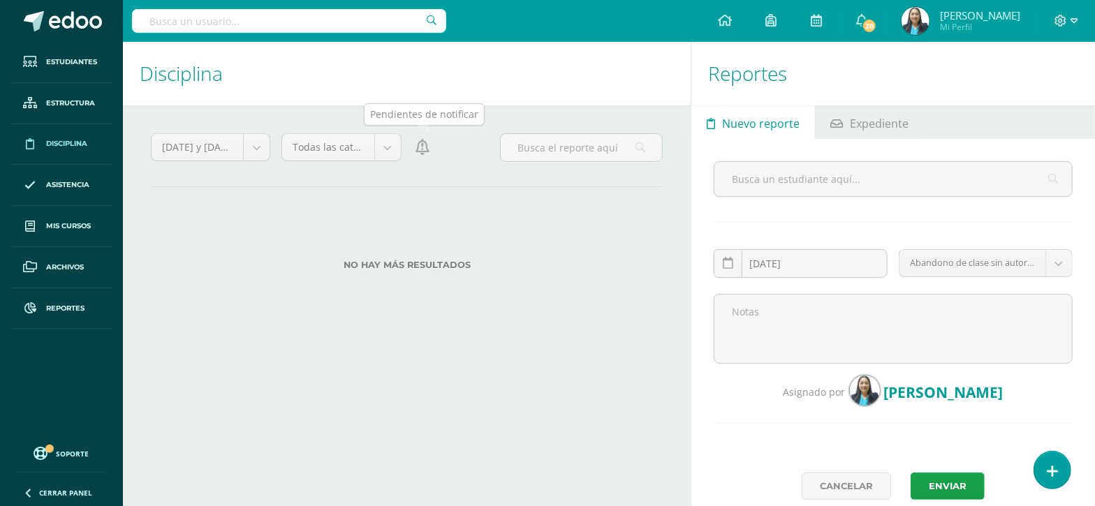
click at [424, 148] on icon at bounding box center [422, 147] width 14 height 15
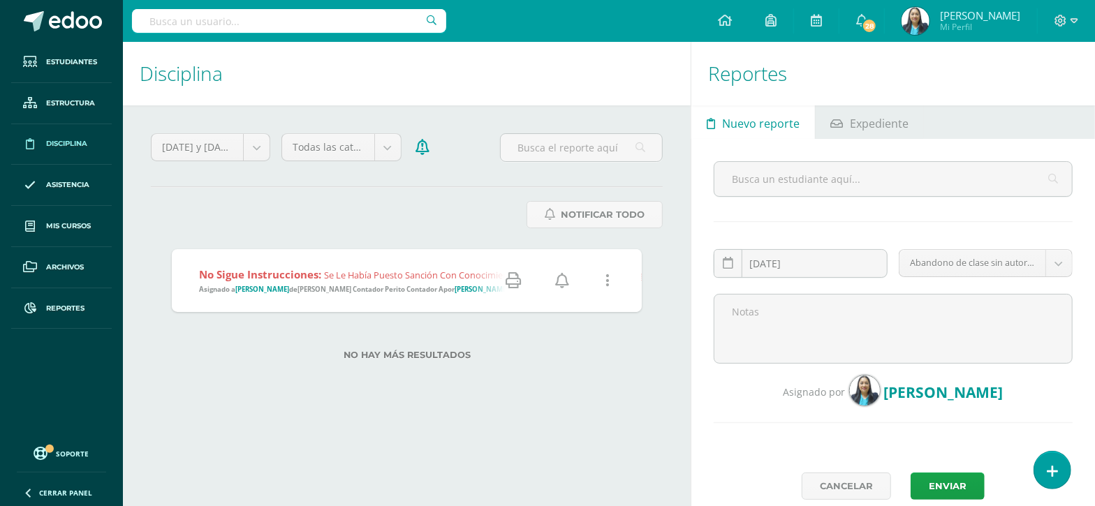
click at [564, 275] on icon at bounding box center [562, 280] width 14 height 15
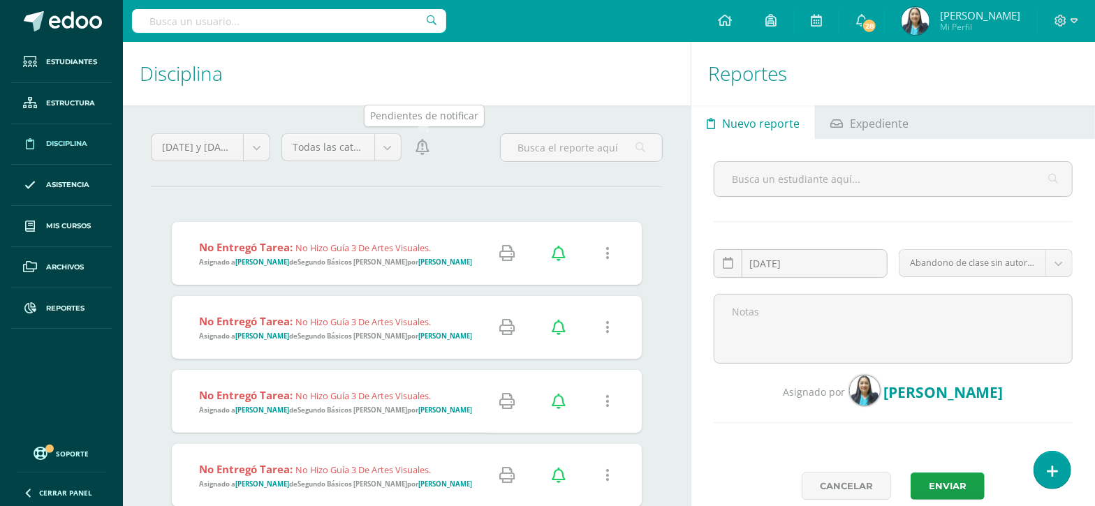
click at [428, 154] on icon at bounding box center [422, 147] width 14 height 15
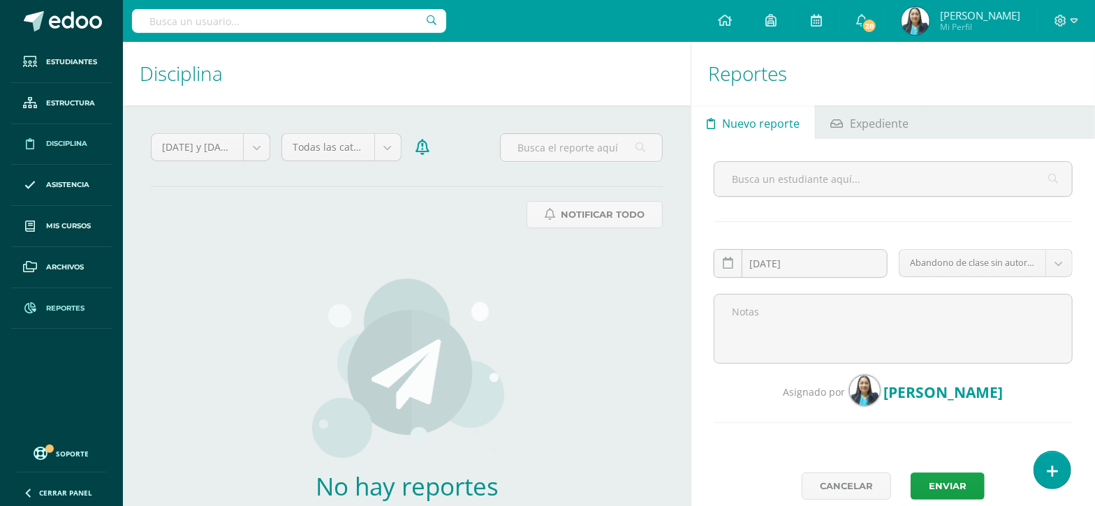
click at [75, 310] on span "Reportes" at bounding box center [65, 308] width 38 height 11
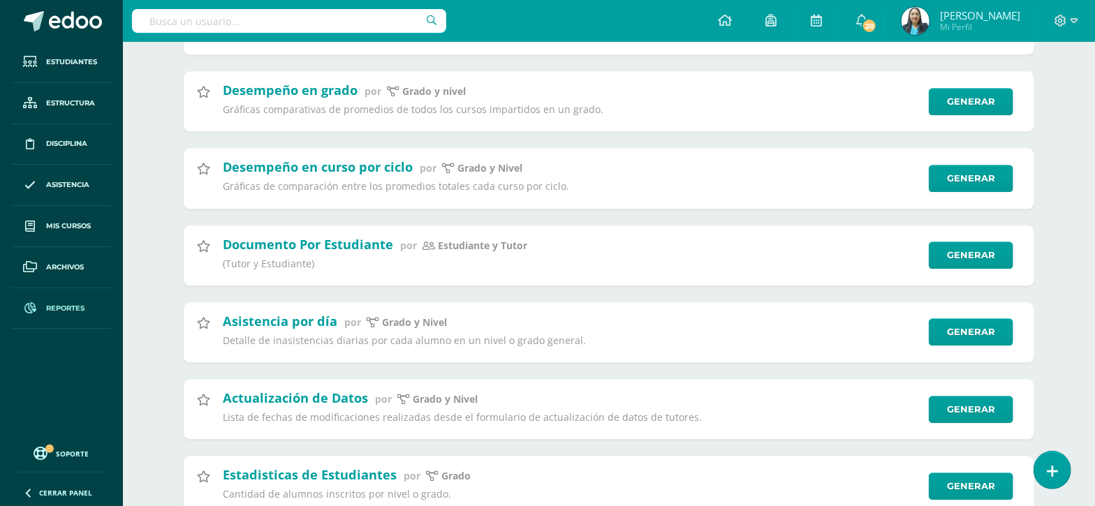
scroll to position [2268, 0]
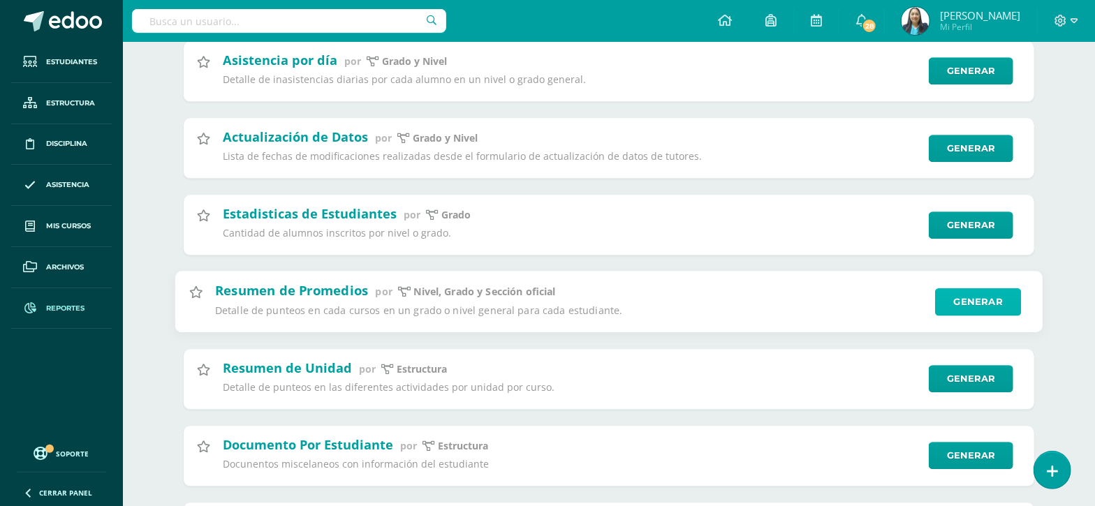
click at [995, 302] on link "Generar" at bounding box center [978, 302] width 86 height 28
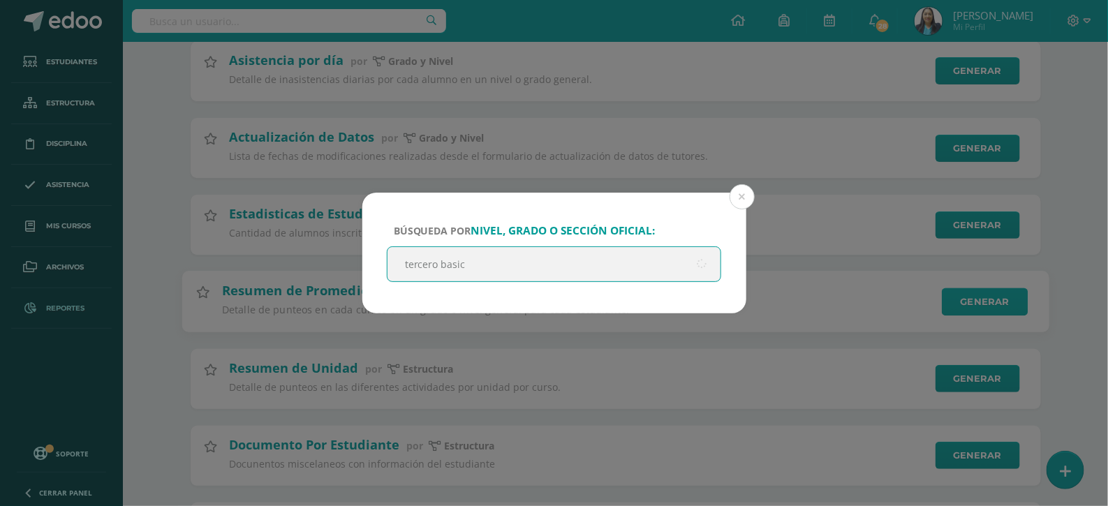
type input "tercero basico"
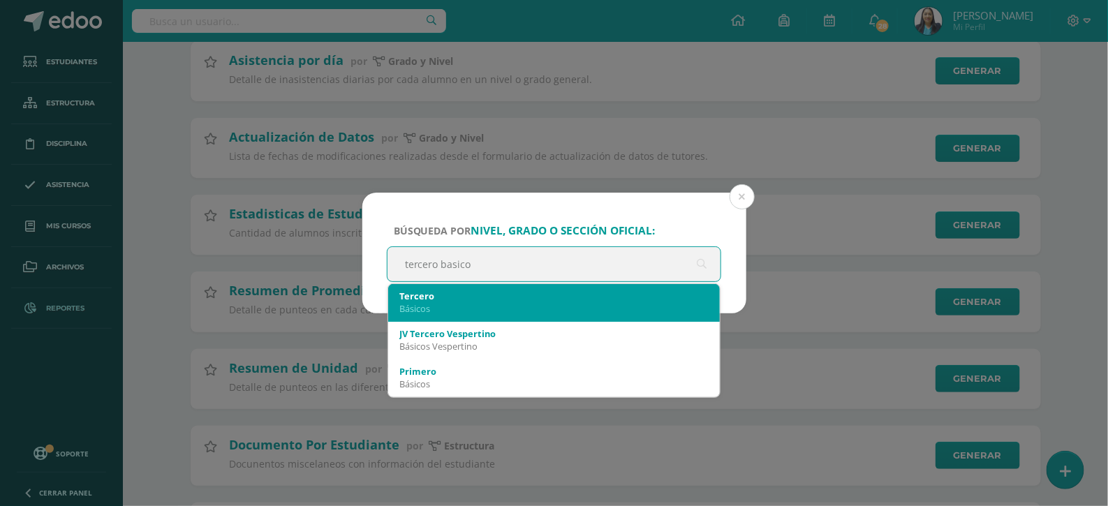
click at [440, 286] on div "Tercero Básicos" at bounding box center [554, 302] width 310 height 36
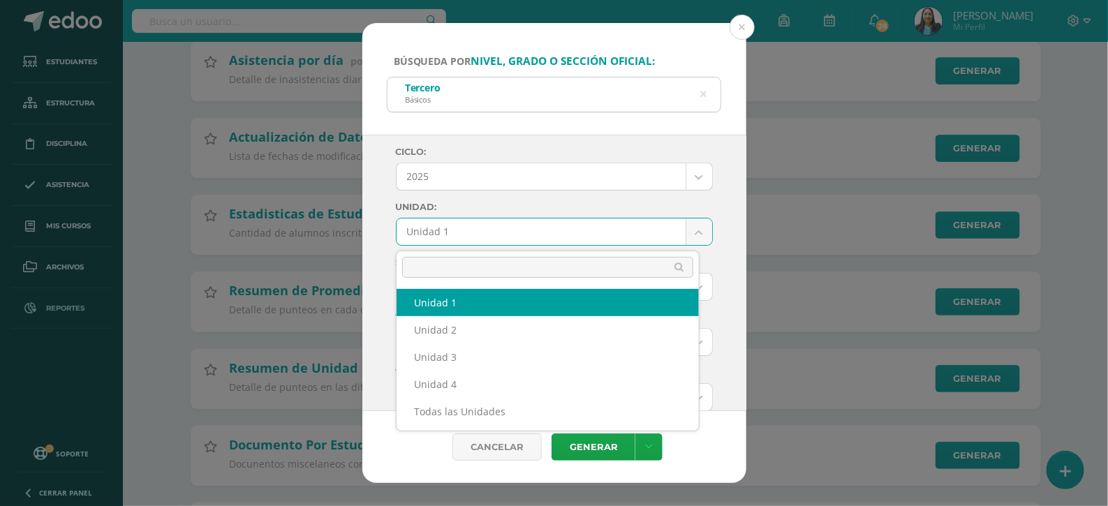
click at [684, 225] on body "Búsqueda por nivel, grado o sección oficial: Tercero Básicos tercero basico Cic…" at bounding box center [554, 362] width 1108 height 5261
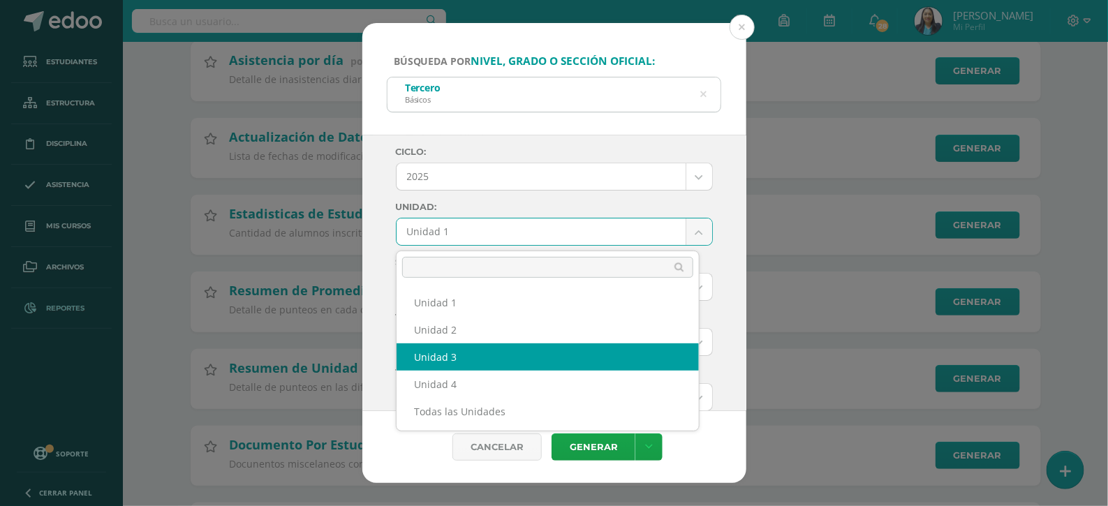
select select "Unidad 3"
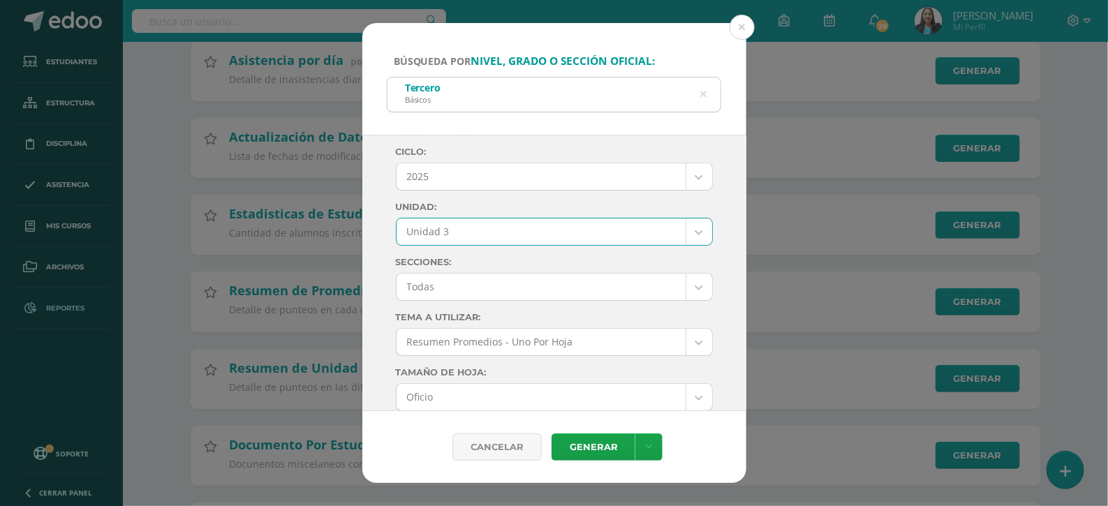
click at [688, 291] on body "Búsqueda por nivel, grado o sección oficial: Tercero Básicos tercero basico Cic…" at bounding box center [554, 362] width 1108 height 5261
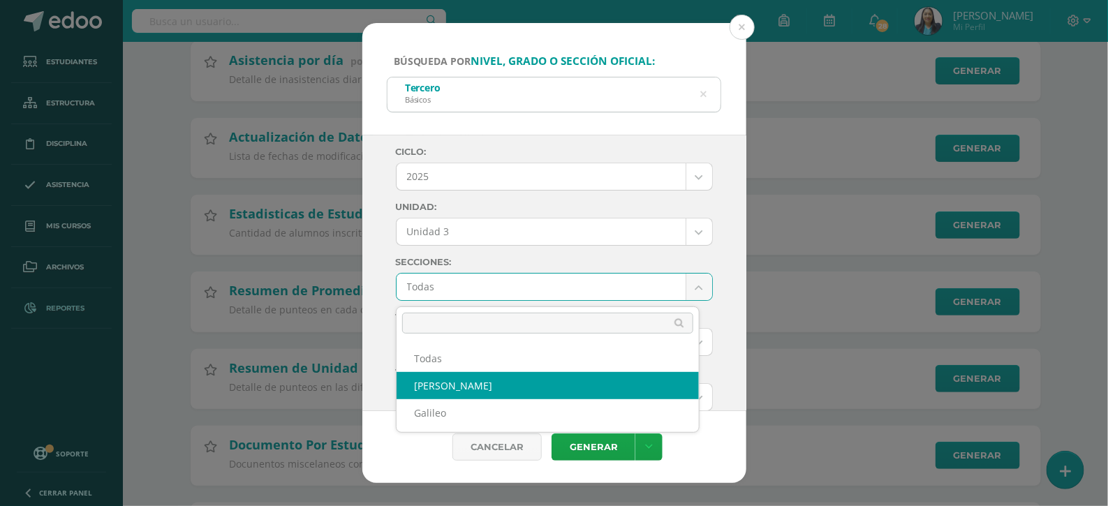
select select "Arquimedes"
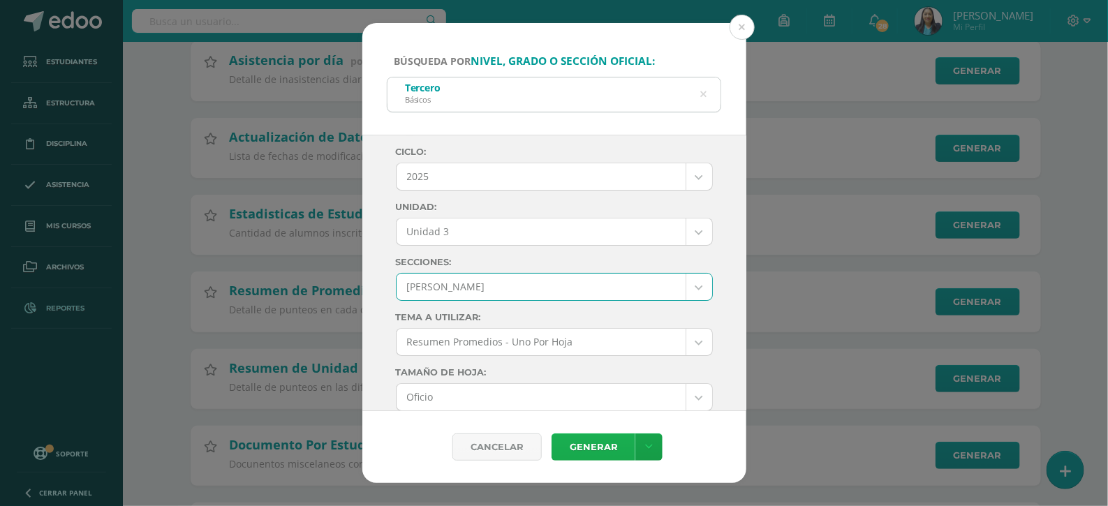
click at [604, 445] on link "Generar" at bounding box center [594, 447] width 84 height 27
click at [742, 27] on button at bounding box center [742, 27] width 25 height 25
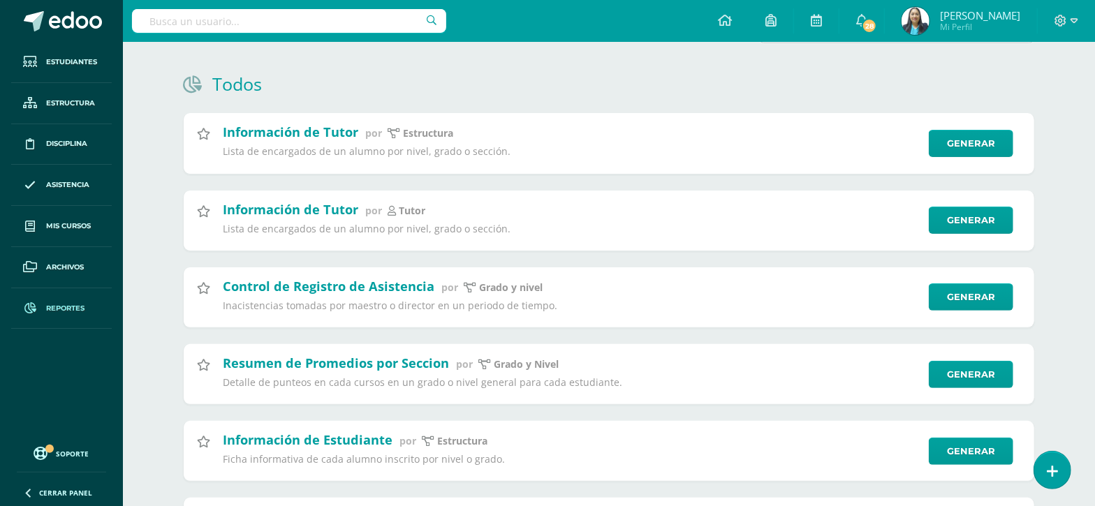
scroll to position [174, 0]
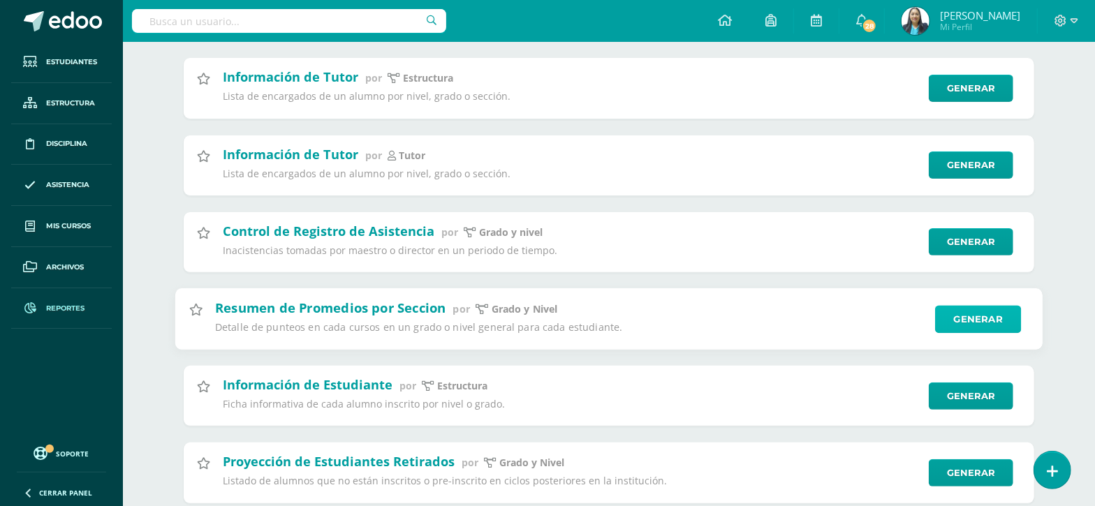
click at [991, 317] on link "Generar" at bounding box center [978, 319] width 86 height 28
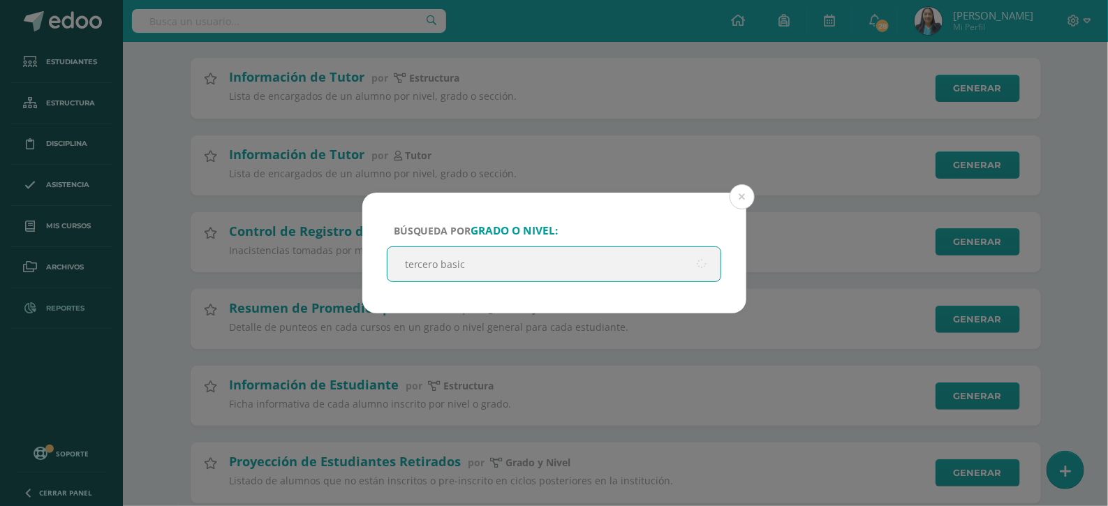
type input "tercero basico"
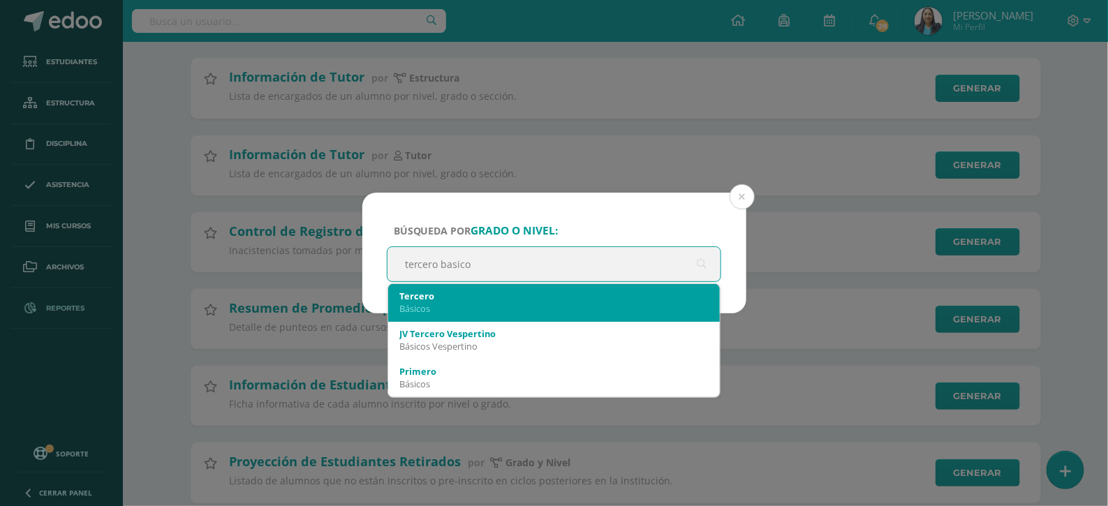
click at [579, 288] on div "Tercero Básicos" at bounding box center [554, 302] width 310 height 36
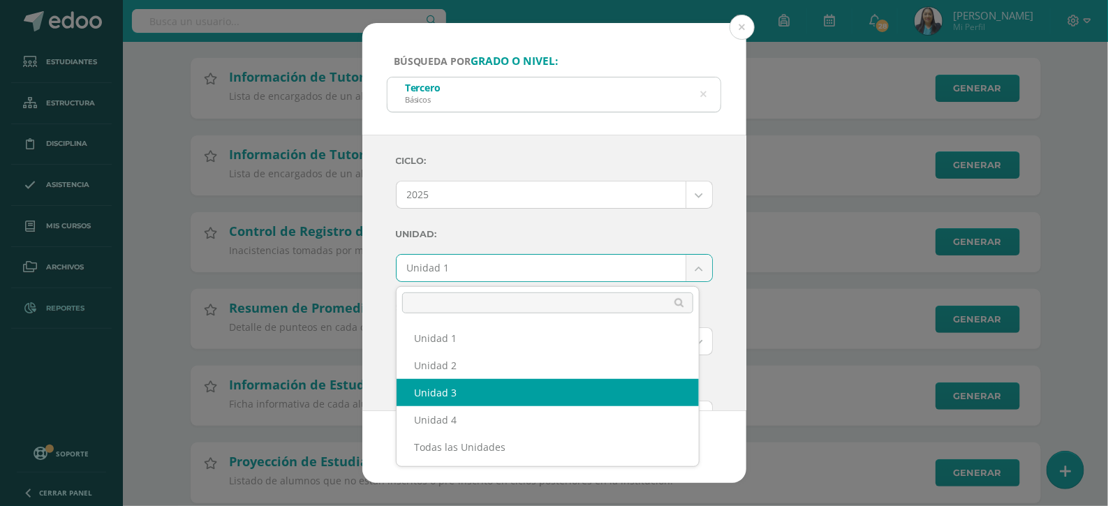
select select "Unidad 3"
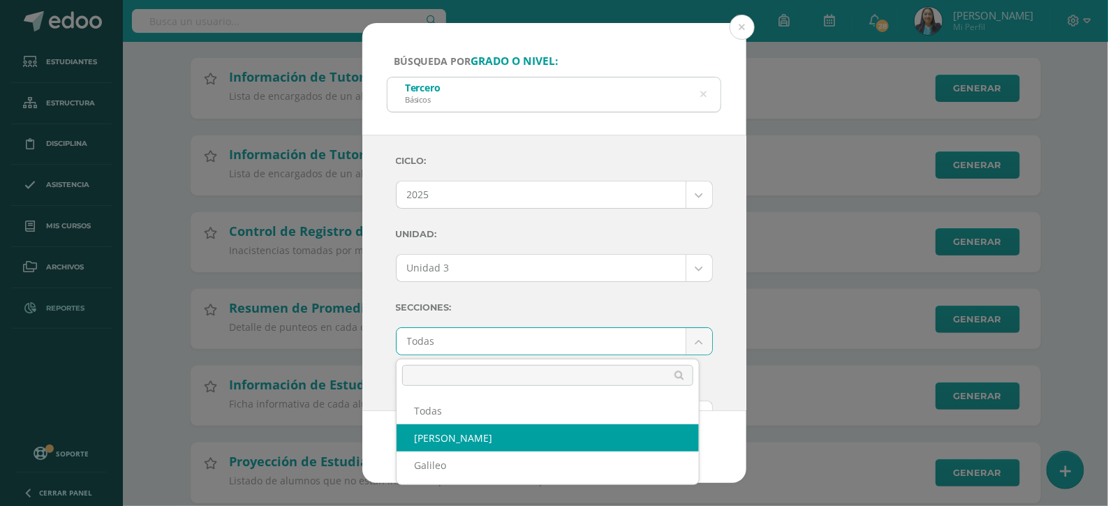
select select "Arquimedes"
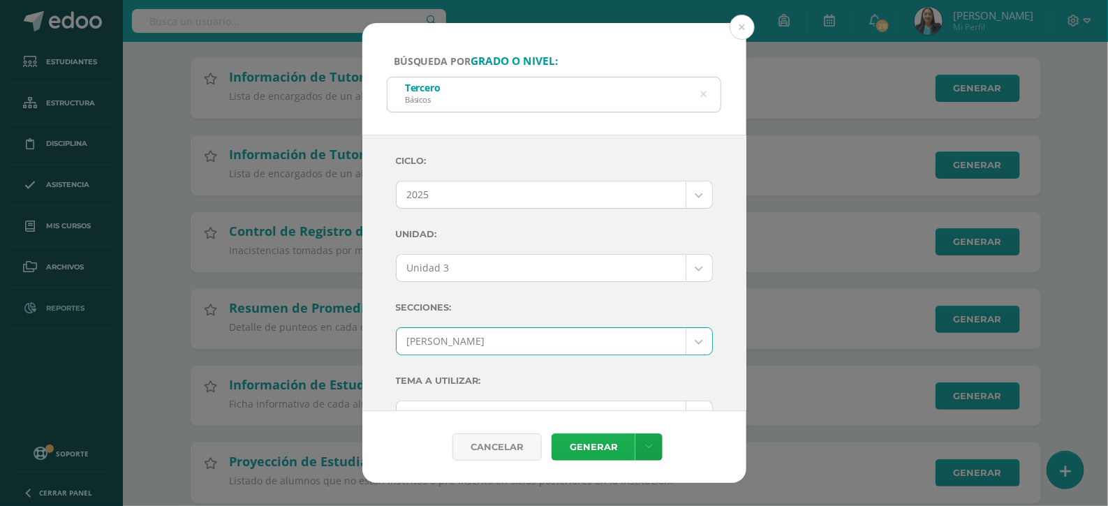
click at [597, 451] on link "Generar" at bounding box center [594, 447] width 84 height 27
click at [740, 29] on button at bounding box center [742, 27] width 25 height 25
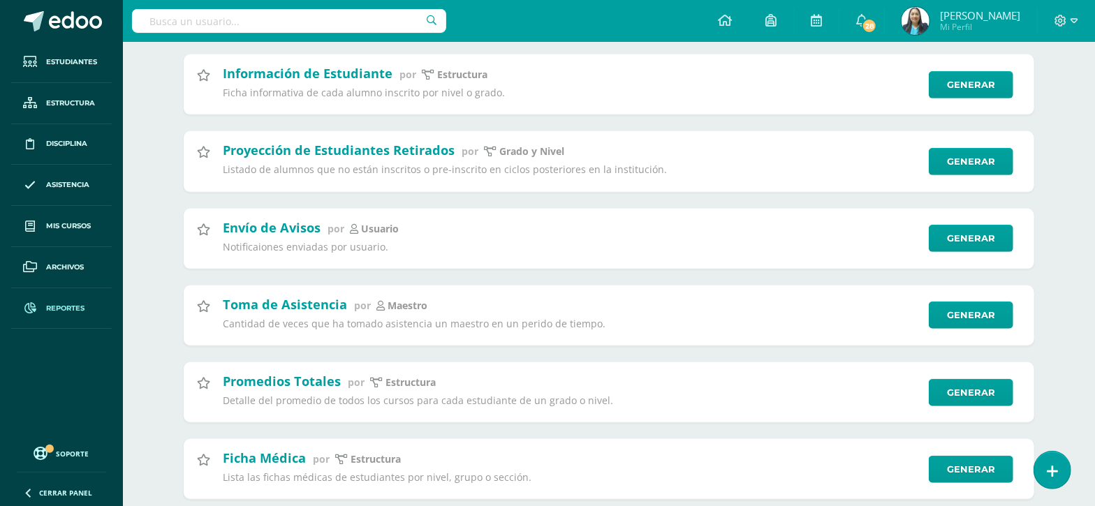
scroll to position [524, 0]
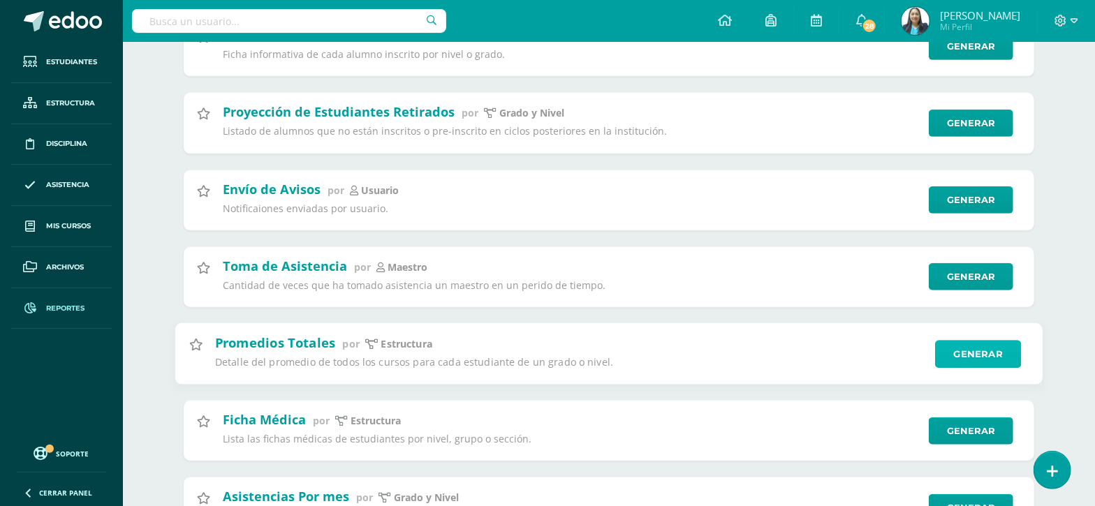
click at [977, 350] on link "Generar" at bounding box center [978, 354] width 86 height 28
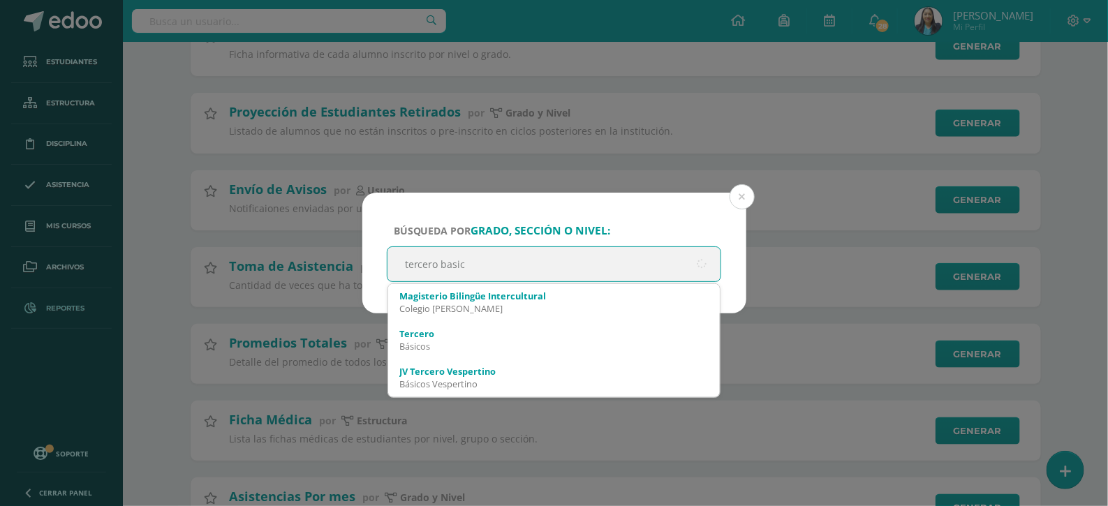
type input "tercero basico"
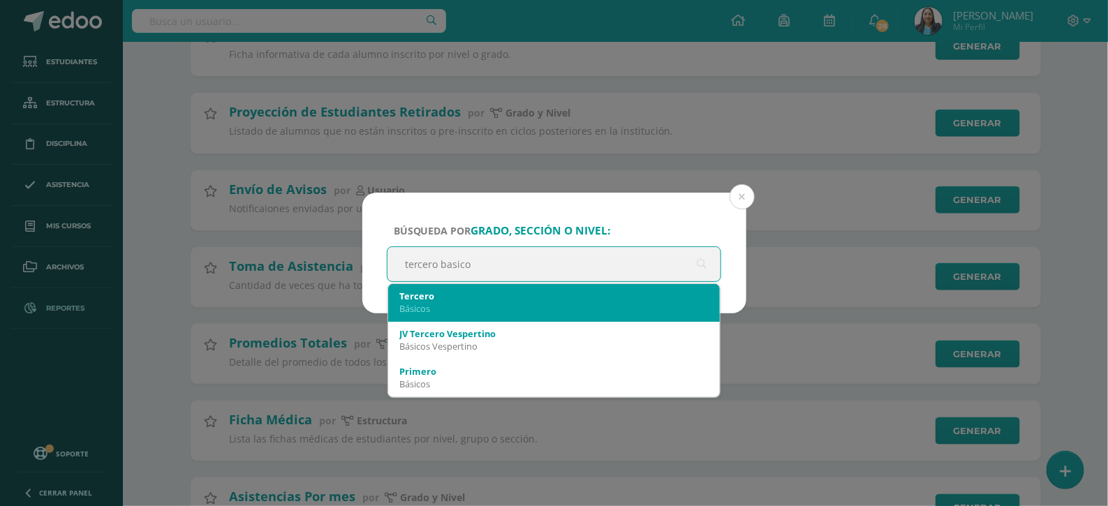
click at [468, 297] on div "Tercero" at bounding box center [554, 296] width 310 height 13
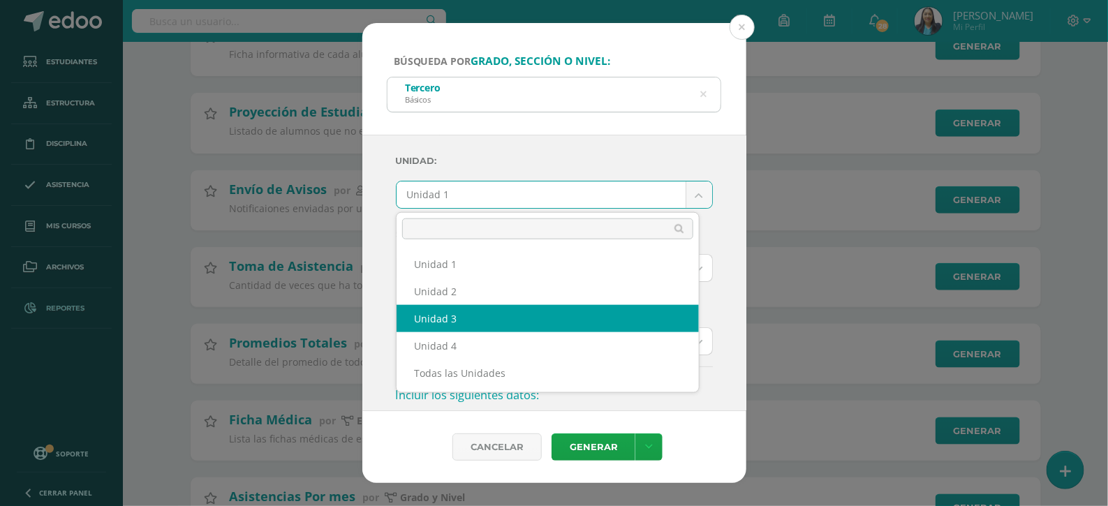
select select "Unidad 3"
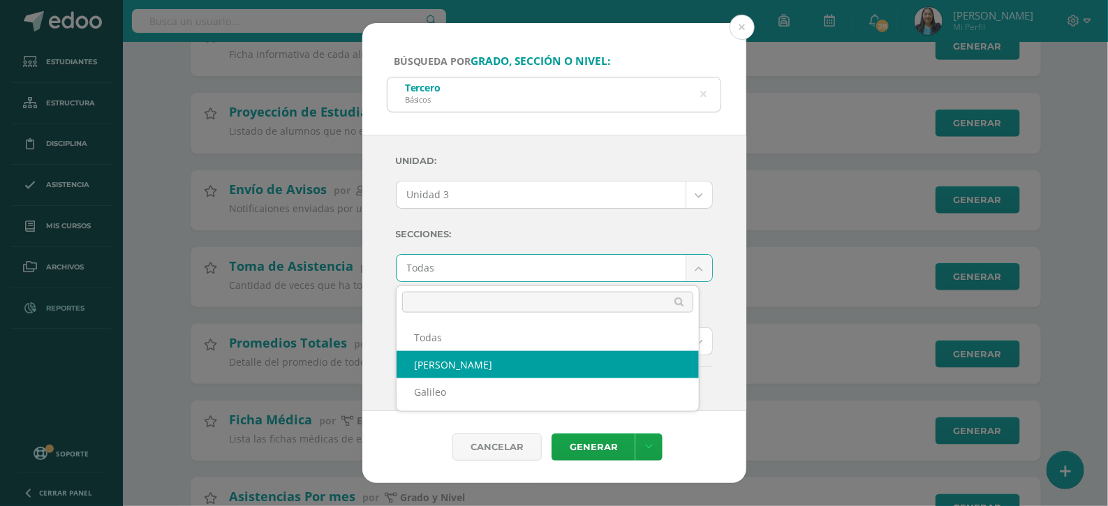
select select "Arquimedes"
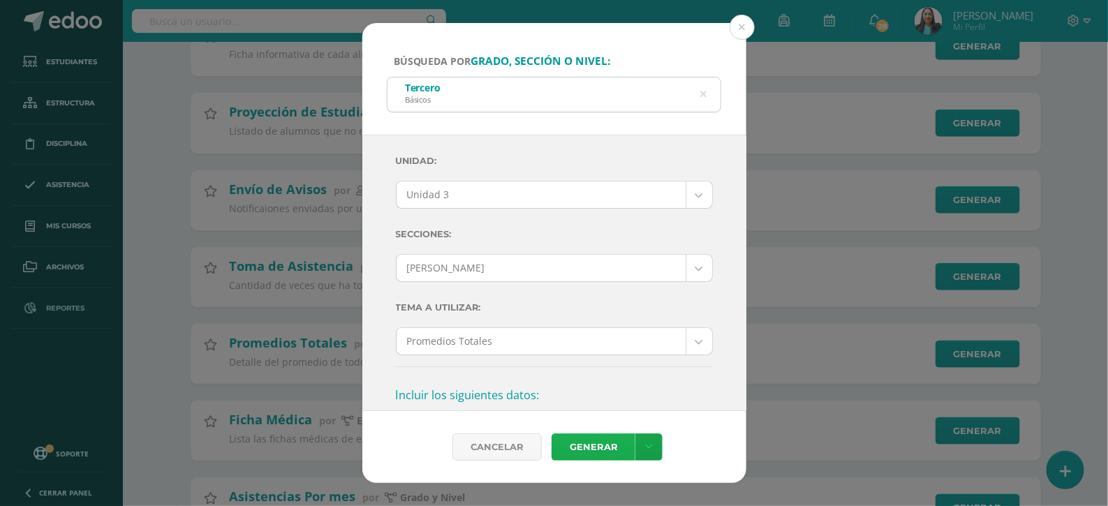
click at [607, 452] on link "Generar" at bounding box center [594, 447] width 84 height 27
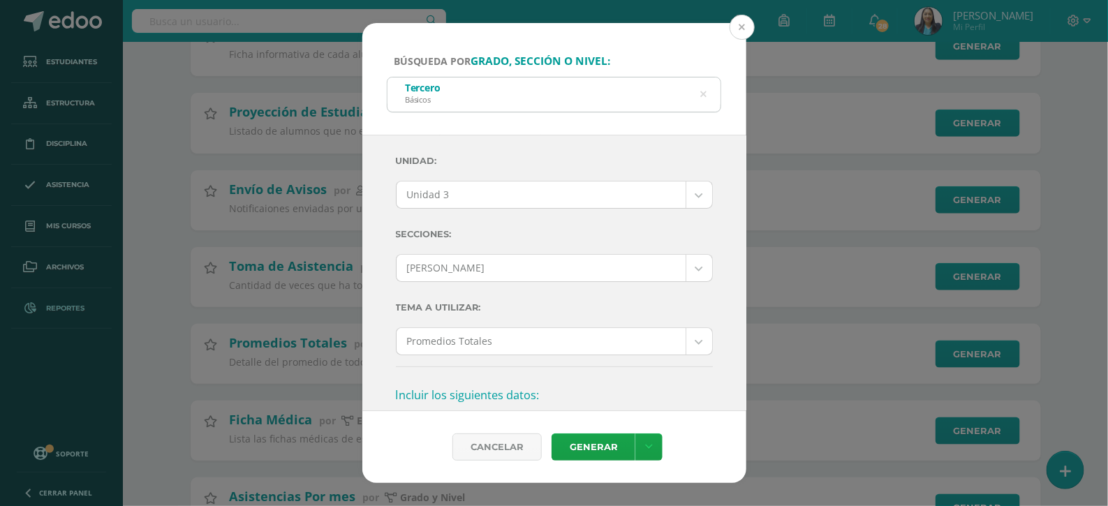
click at [734, 26] on button at bounding box center [742, 27] width 25 height 25
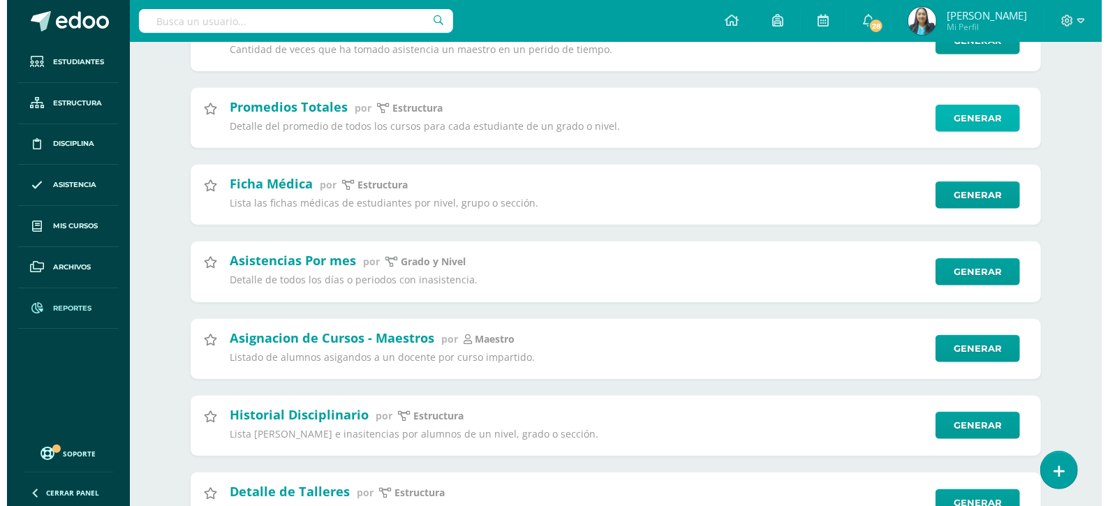
scroll to position [697, 0]
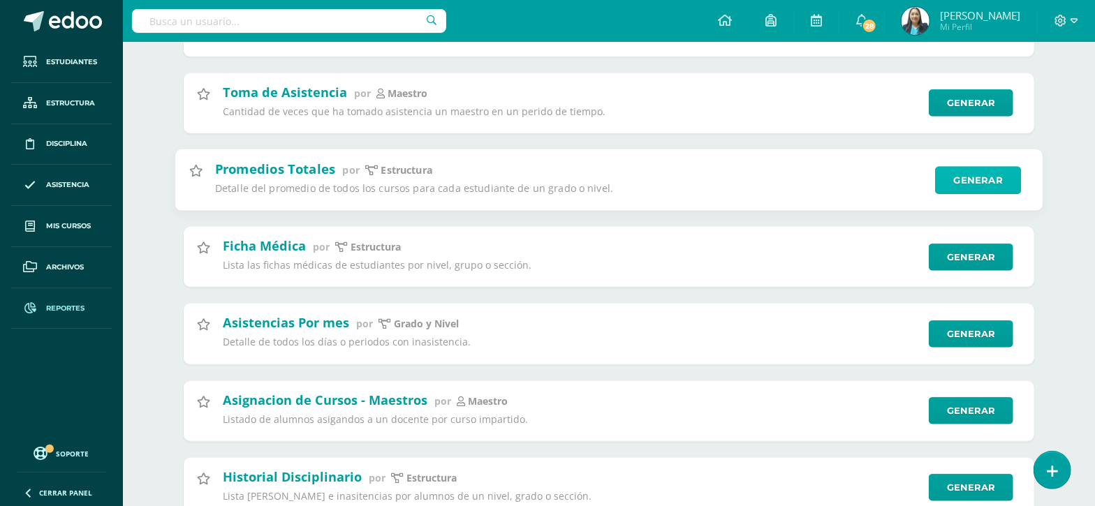
click at [981, 183] on link "Generar" at bounding box center [978, 180] width 86 height 28
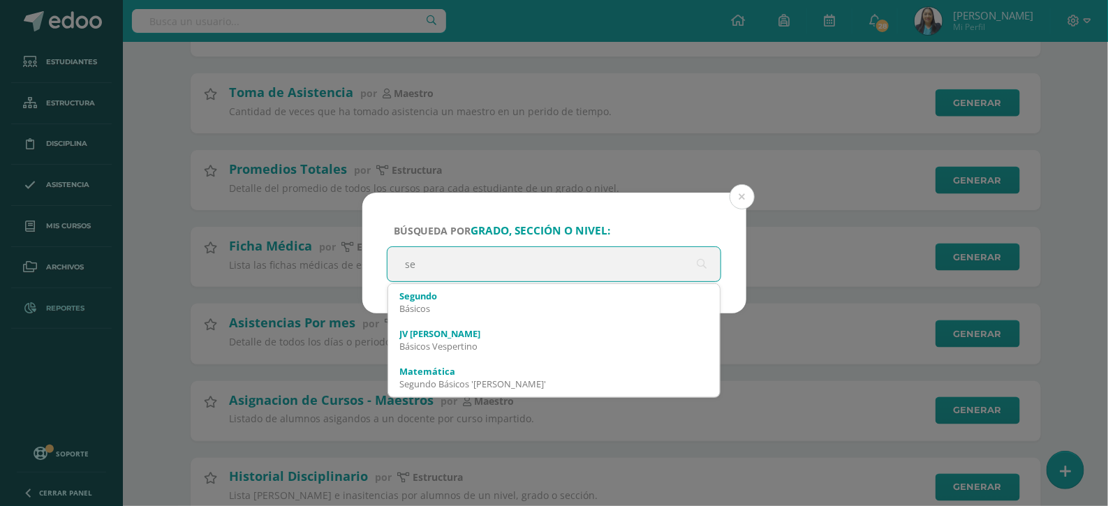
type input "s"
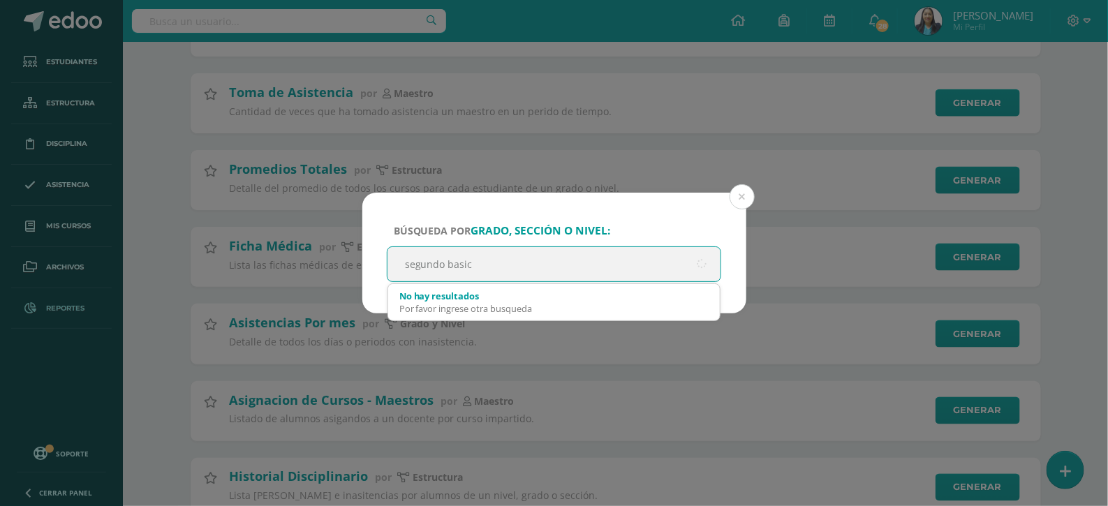
type input "segundo basico"
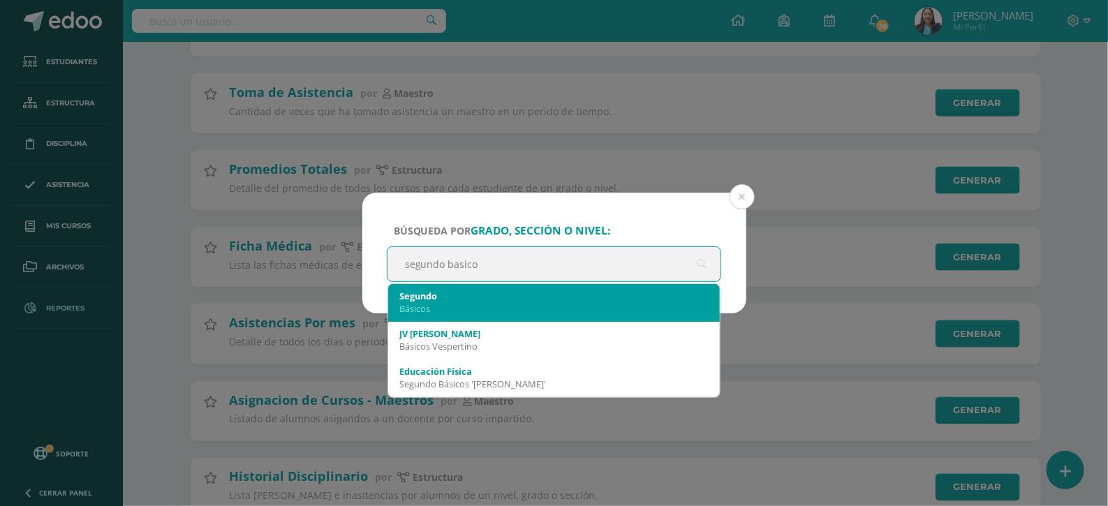
click at [428, 301] on div "Segundo" at bounding box center [554, 296] width 310 height 13
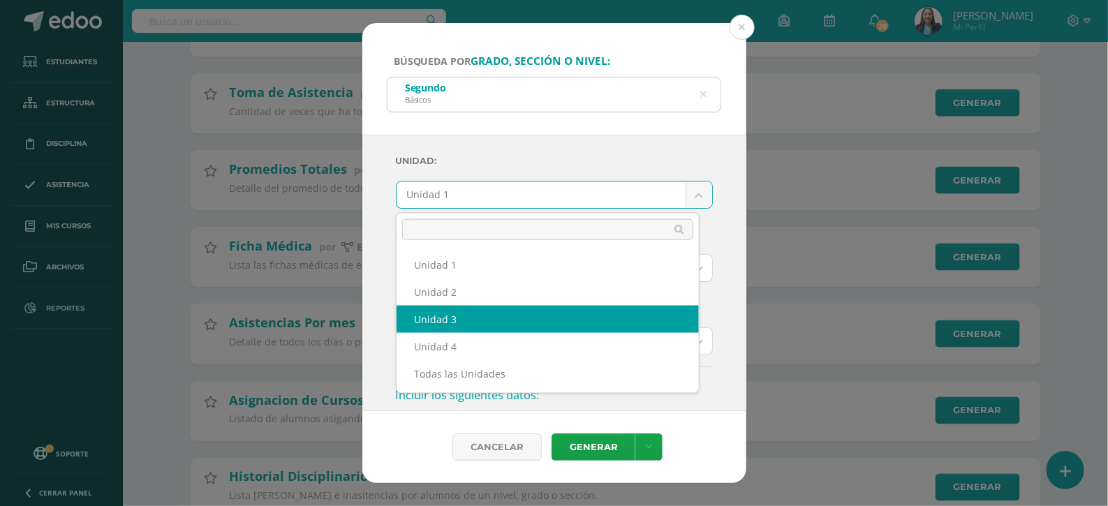
select select "Unidad 3"
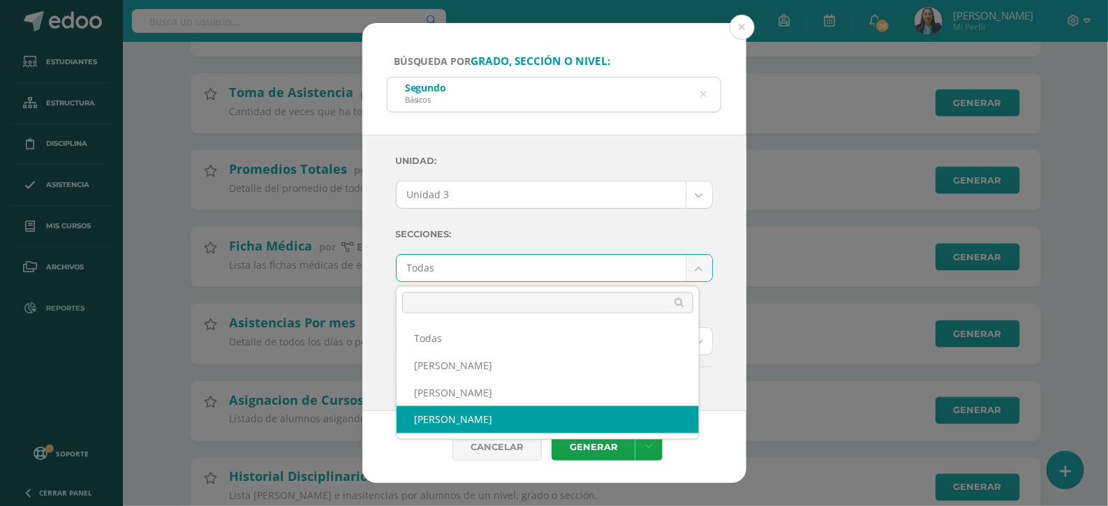
select select "Newton"
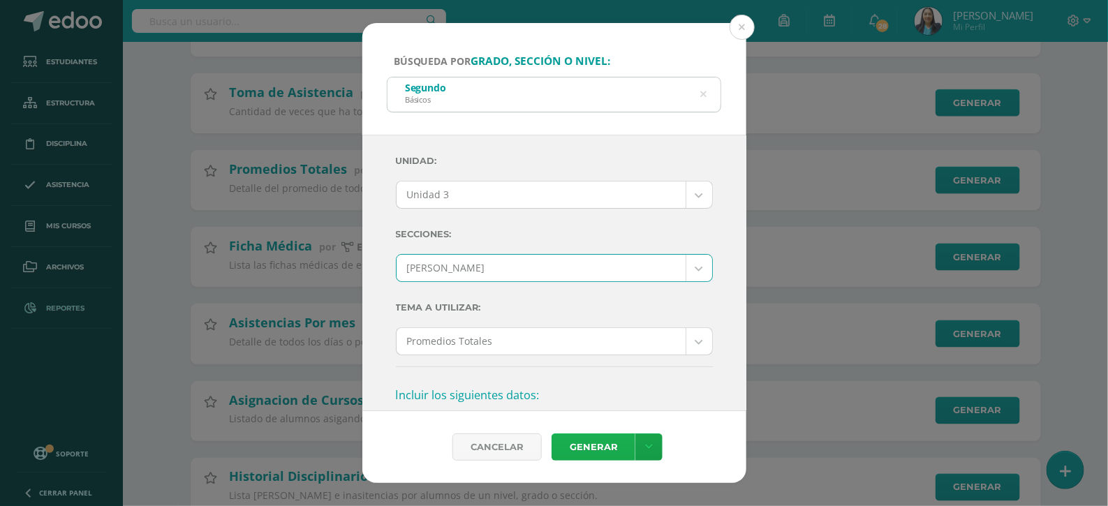
click at [593, 455] on link "Generar" at bounding box center [594, 447] width 84 height 27
